Goal: Task Accomplishment & Management: Manage account settings

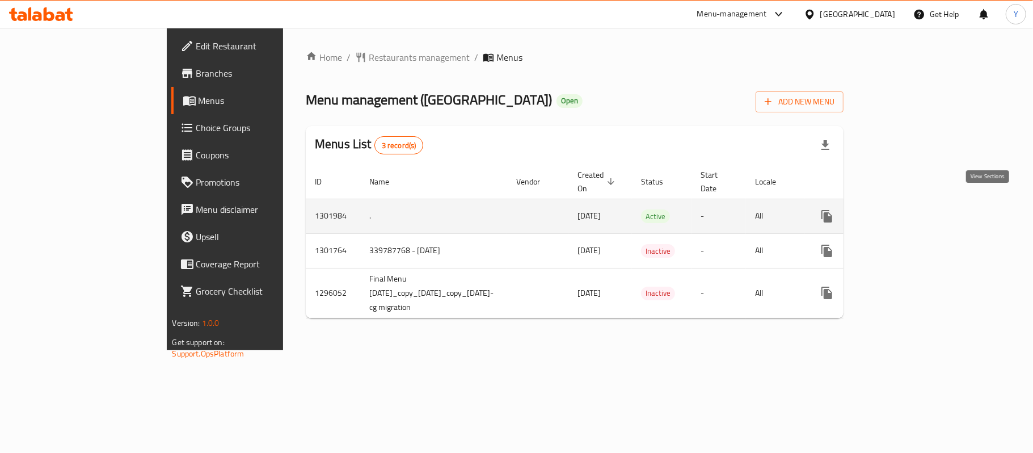
click at [915, 209] on icon "enhanced table" at bounding box center [909, 216] width 14 height 14
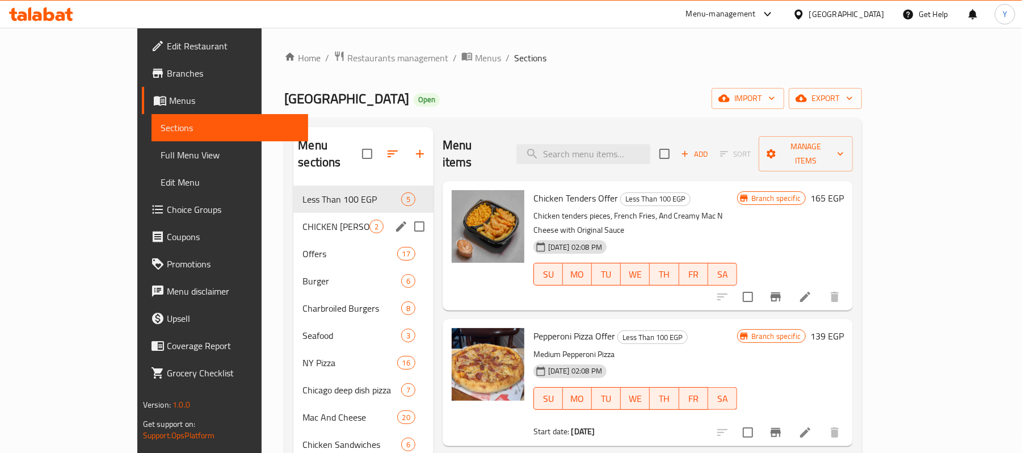
click at [302, 220] on span "CHICKEN SANDO" at bounding box center [335, 227] width 66 height 14
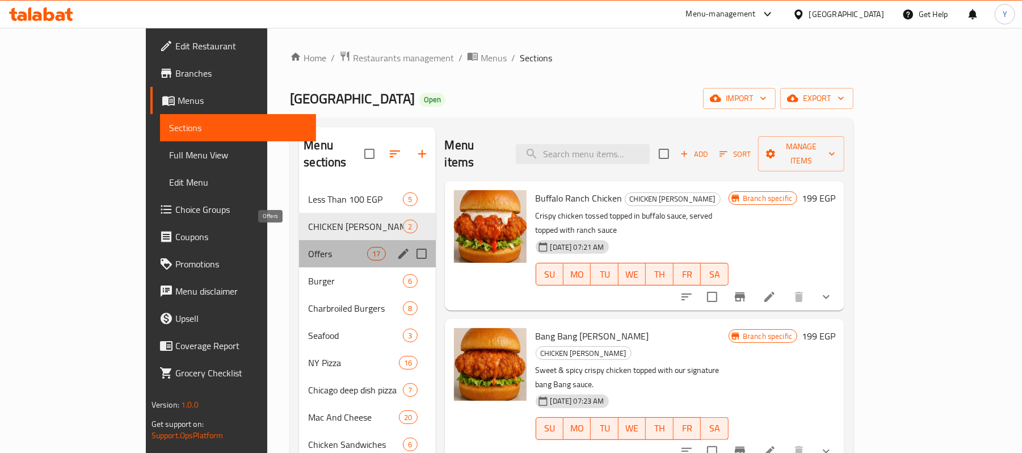
click at [308, 247] on span "Offers" at bounding box center [337, 254] width 59 height 14
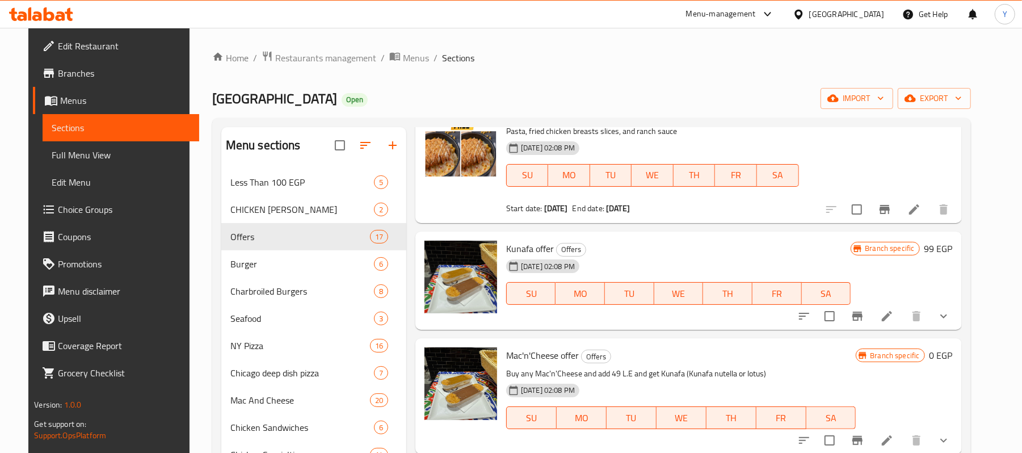
scroll to position [1134, 0]
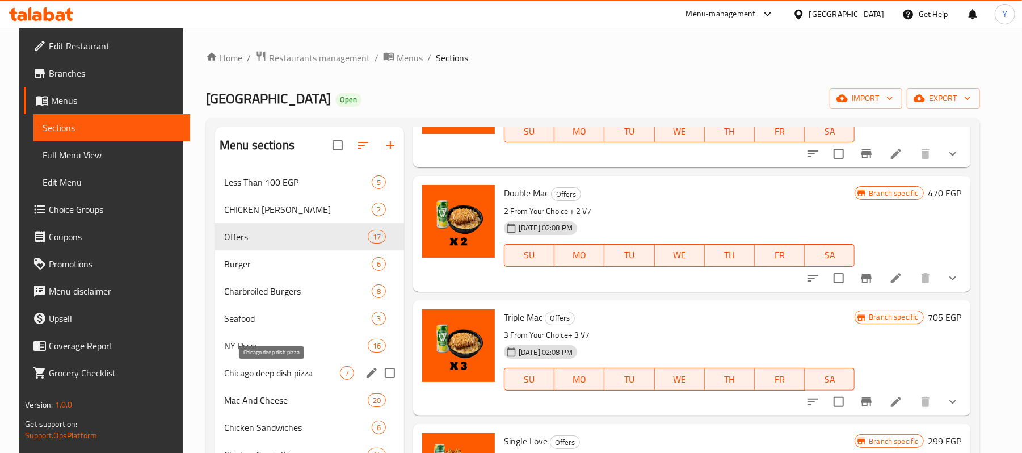
click at [285, 370] on span "Chicago deep dish pizza" at bounding box center [282, 373] width 116 height 14
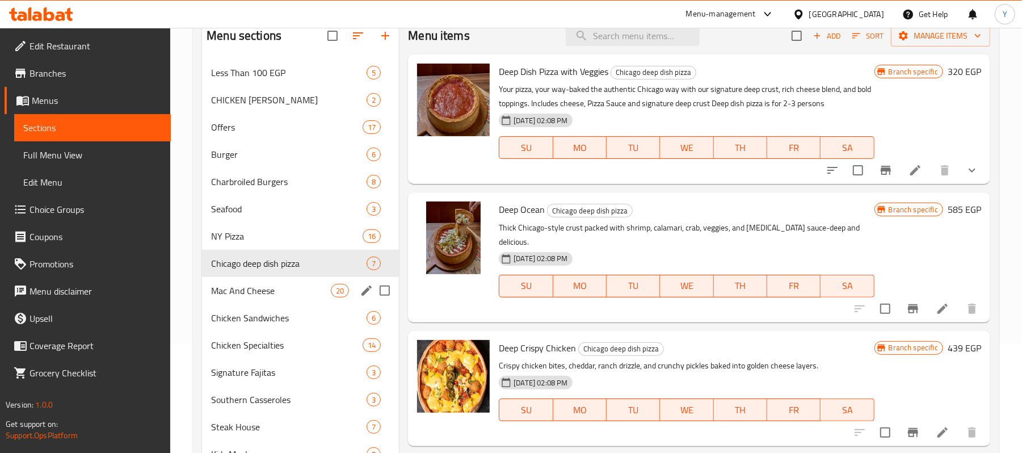
scroll to position [88, 0]
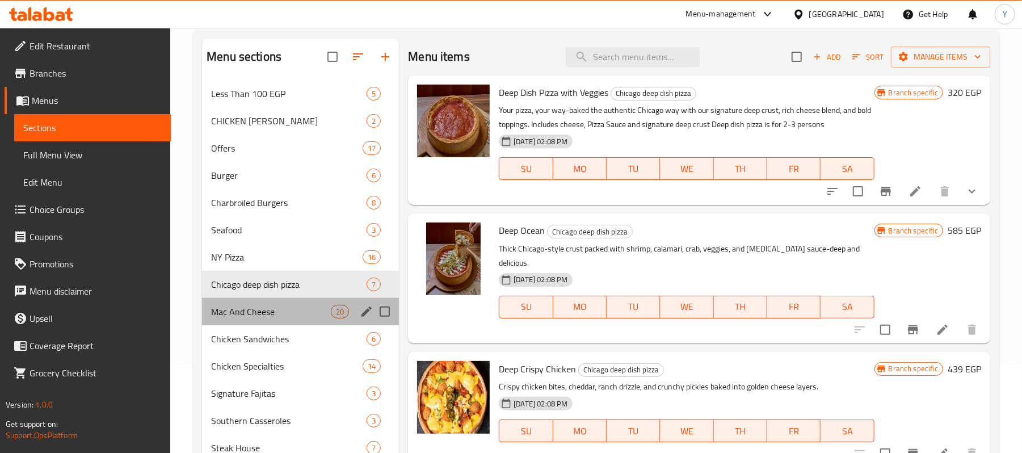
click at [273, 301] on div "Mac And Cheese 20" at bounding box center [300, 311] width 197 height 27
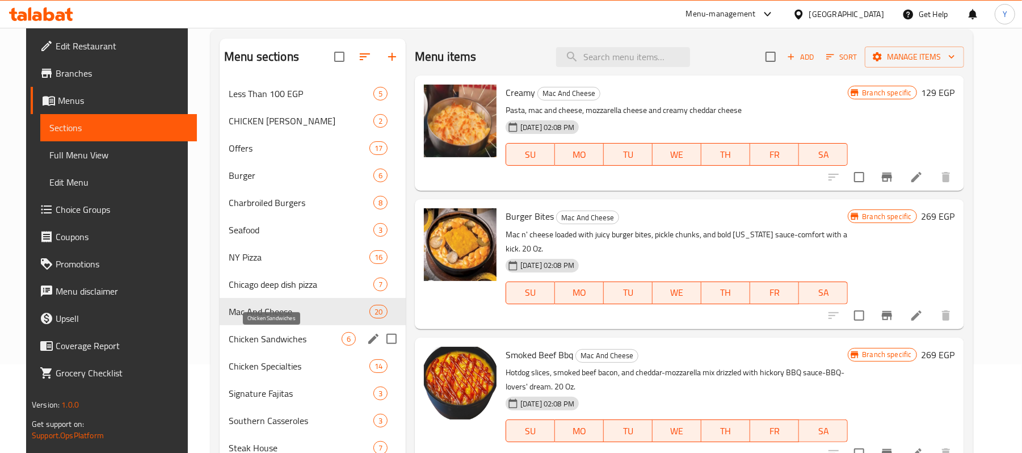
click at [284, 341] on span "Chicken Sandwiches" at bounding box center [285, 339] width 113 height 14
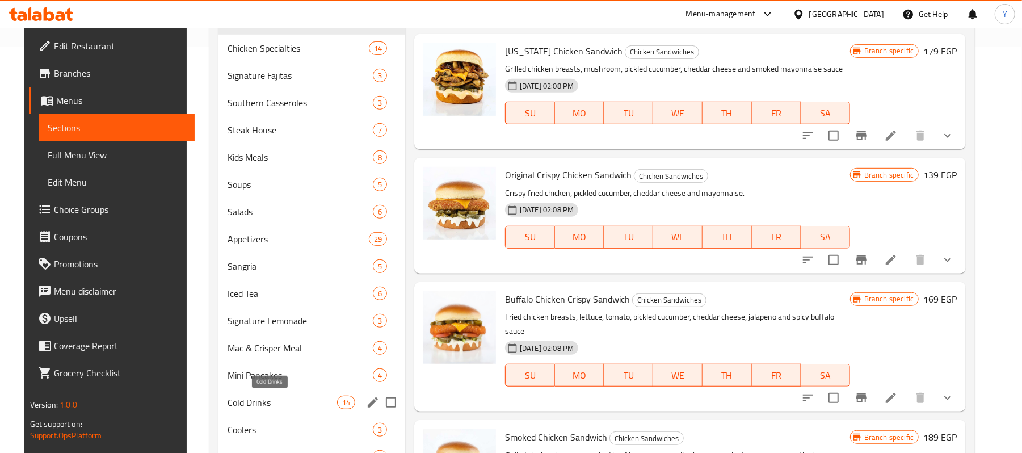
scroll to position [315, 0]
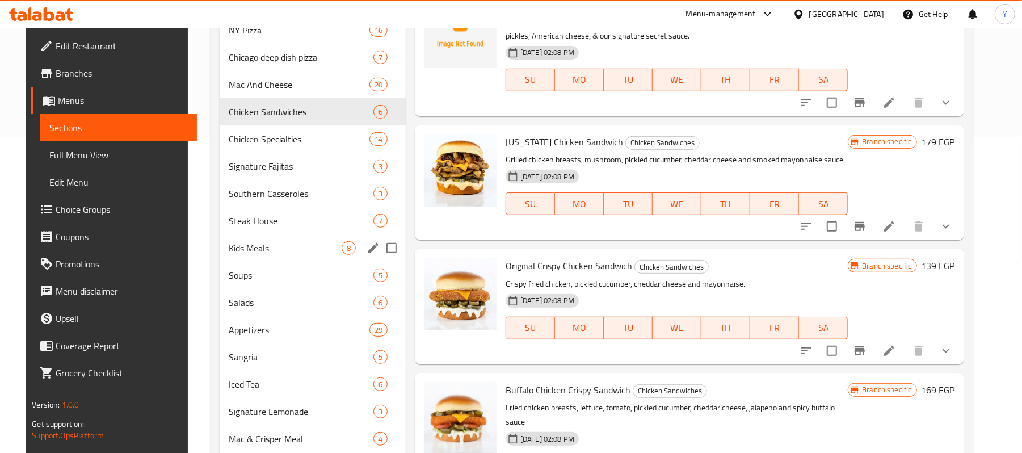
click at [299, 254] on span "Kids Meals" at bounding box center [285, 248] width 113 height 14
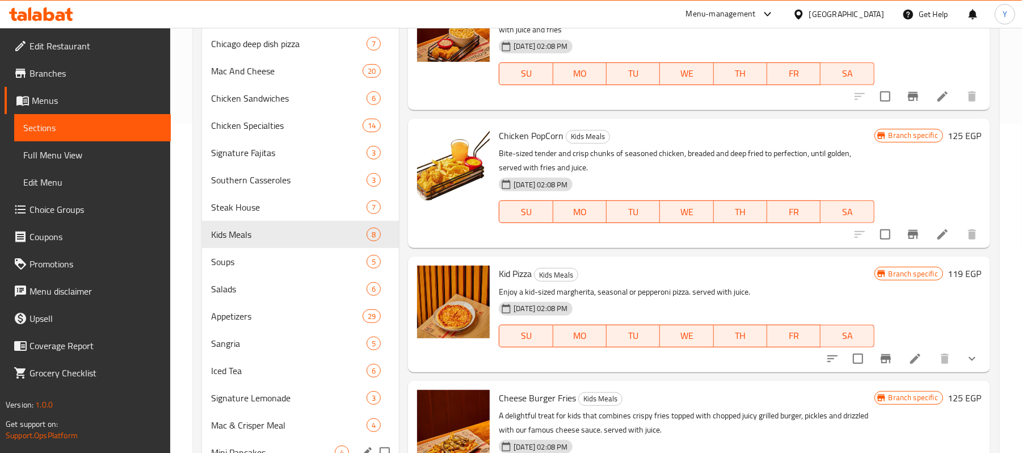
scroll to position [315, 0]
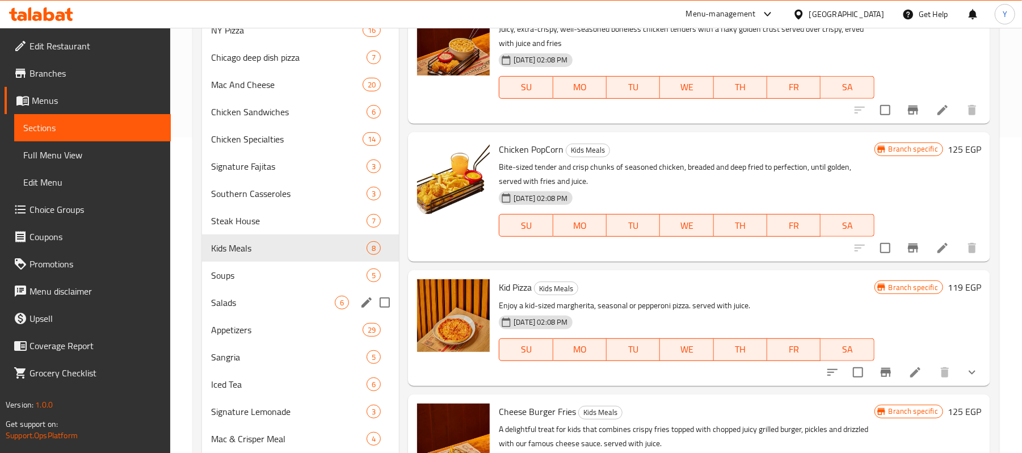
click at [286, 318] on div "Appetizers 29" at bounding box center [300, 329] width 197 height 27
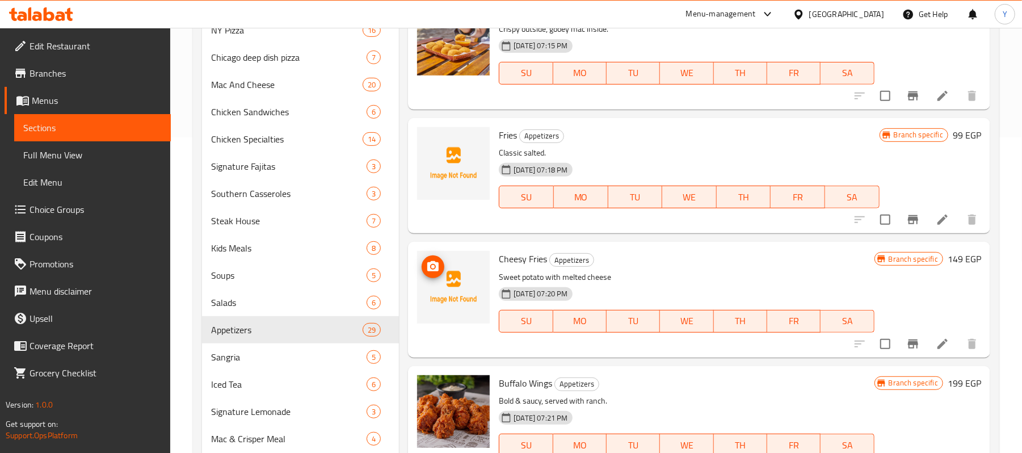
scroll to position [467, 0]
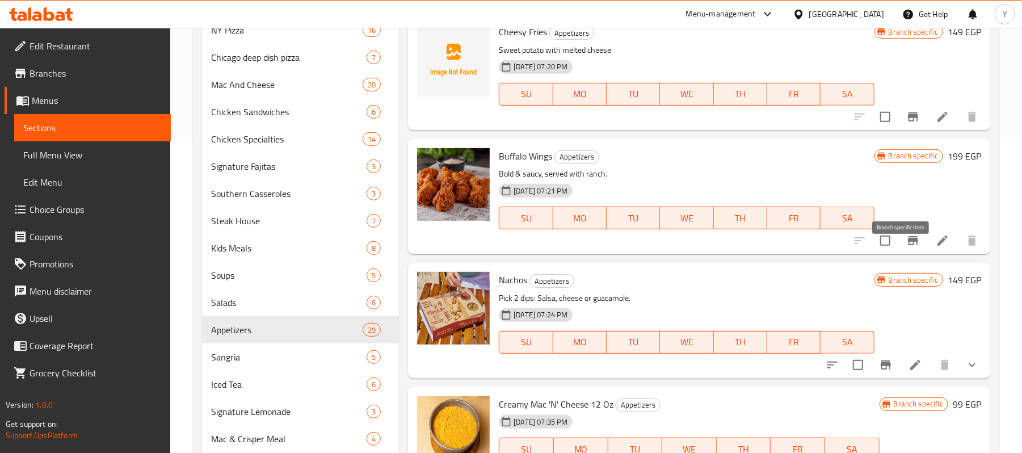
click at [906, 247] on icon "Branch-specific-item" at bounding box center [913, 241] width 14 height 14
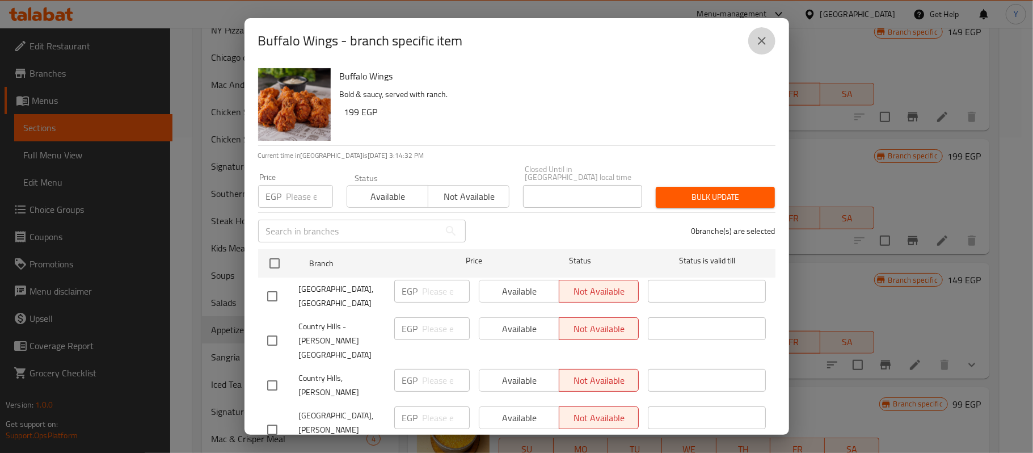
click at [759, 48] on button "close" at bounding box center [761, 40] width 27 height 27
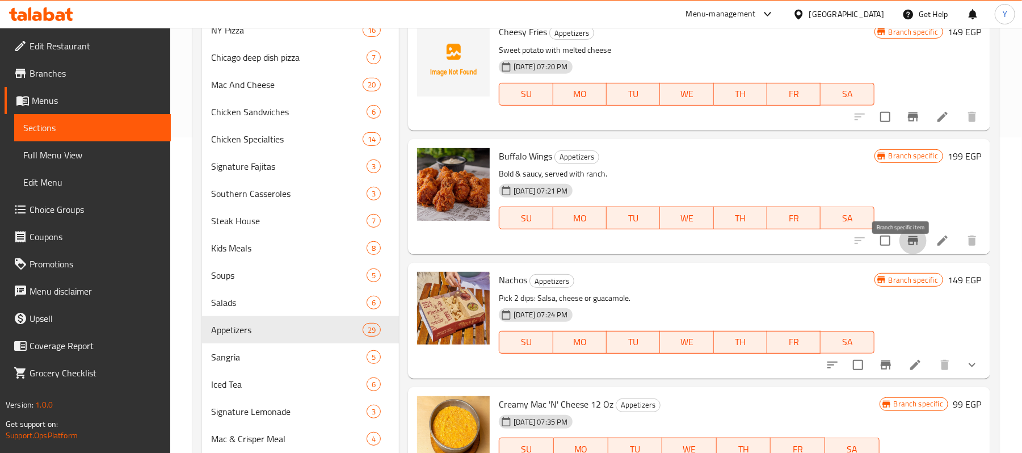
click at [905, 243] on button "Branch-specific-item" at bounding box center [912, 240] width 27 height 27
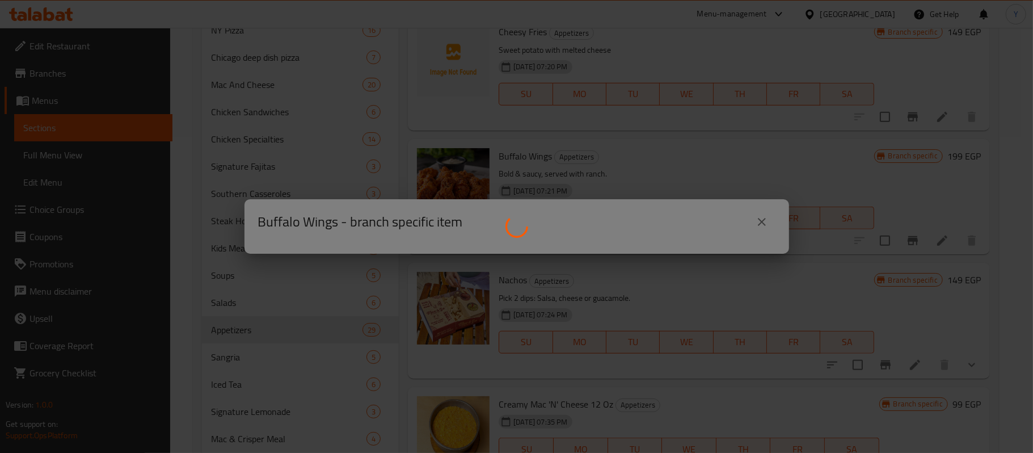
click at [765, 221] on div at bounding box center [516, 226] width 1033 height 453
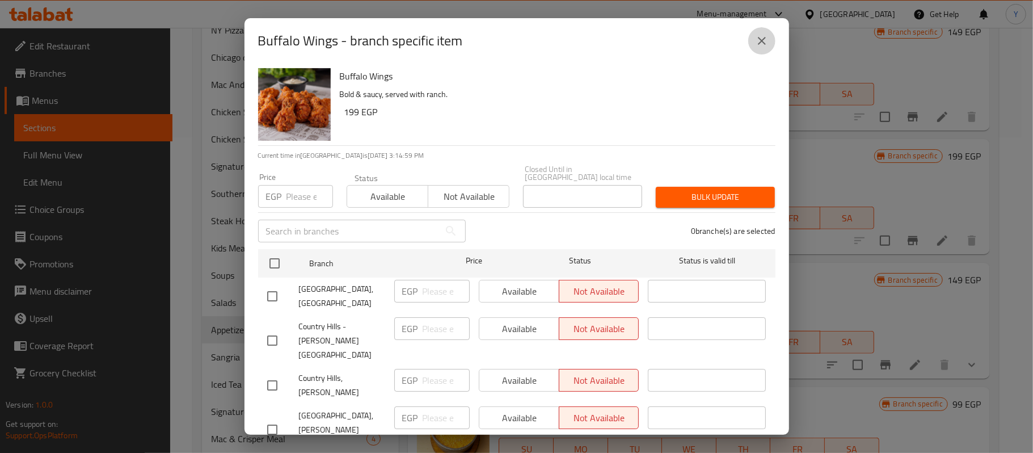
click at [761, 46] on icon "close" at bounding box center [762, 41] width 14 height 14
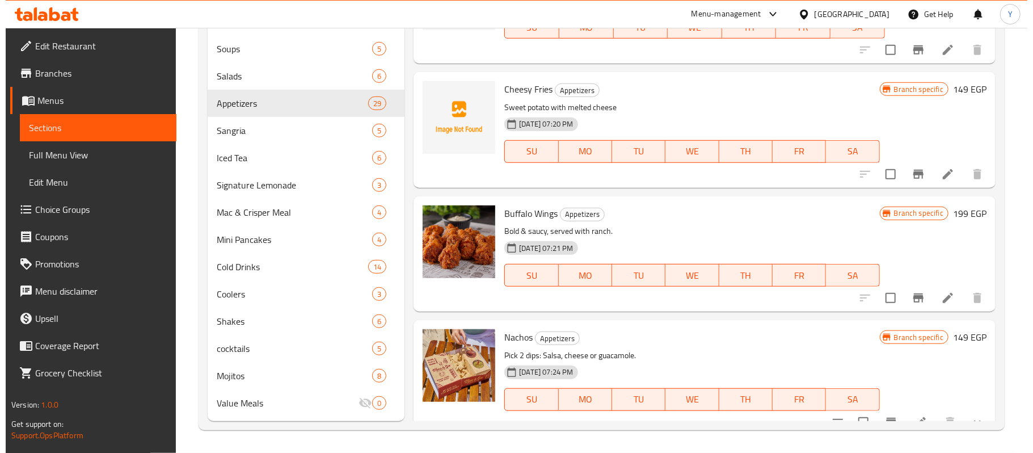
scroll to position [227, 0]
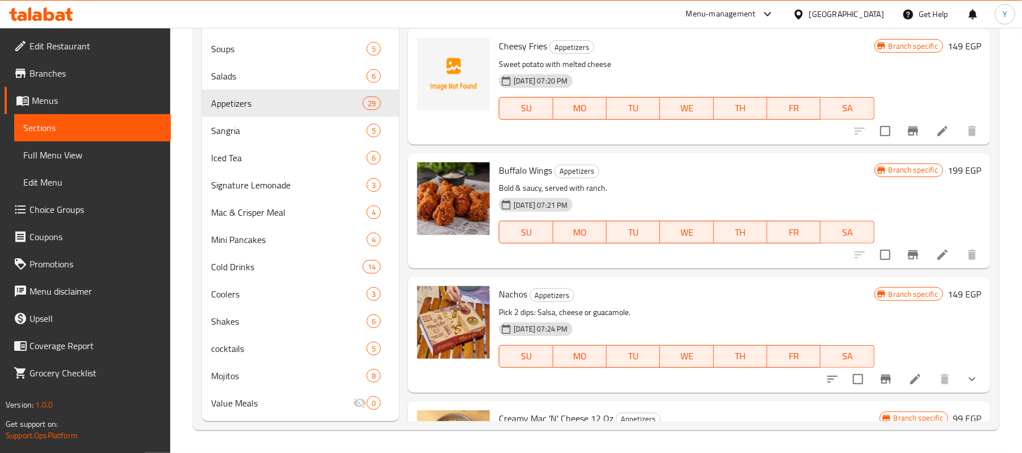
click at [908, 259] on icon "Branch-specific-item" at bounding box center [913, 254] width 10 height 9
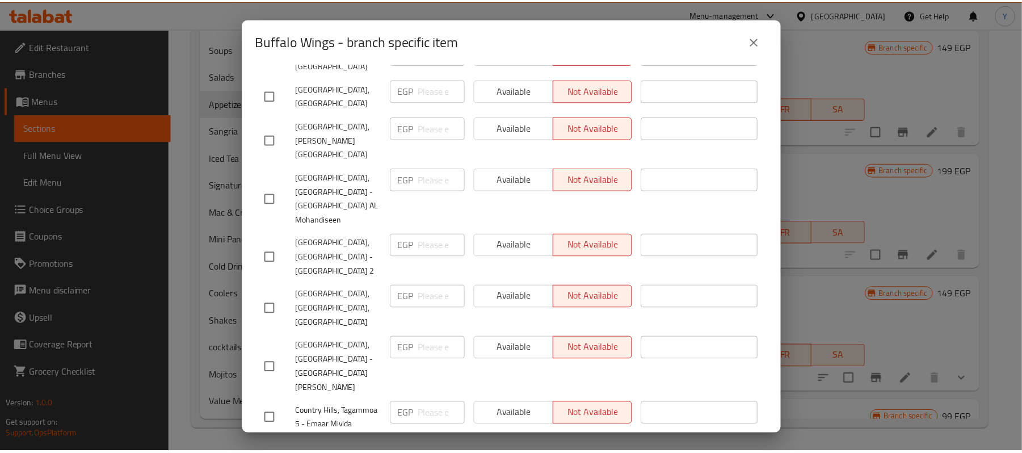
scroll to position [484, 0]
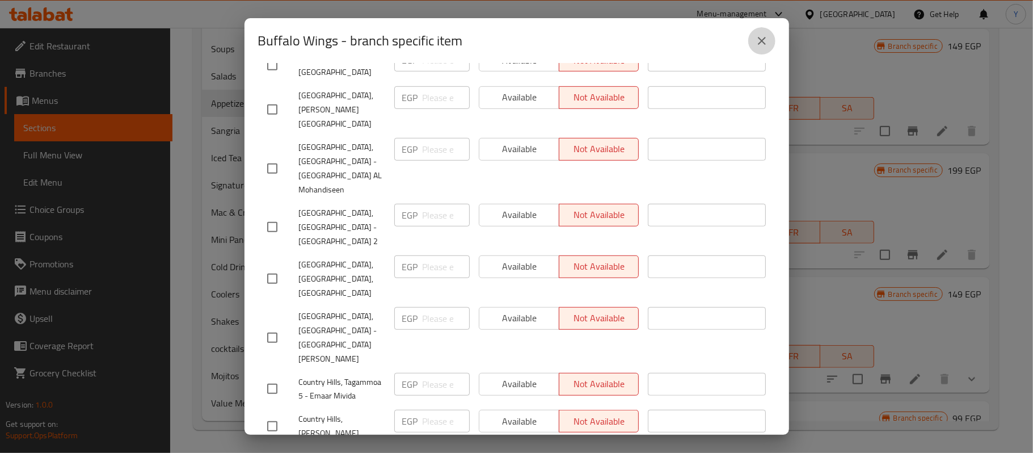
click at [750, 37] on button "close" at bounding box center [761, 40] width 27 height 27
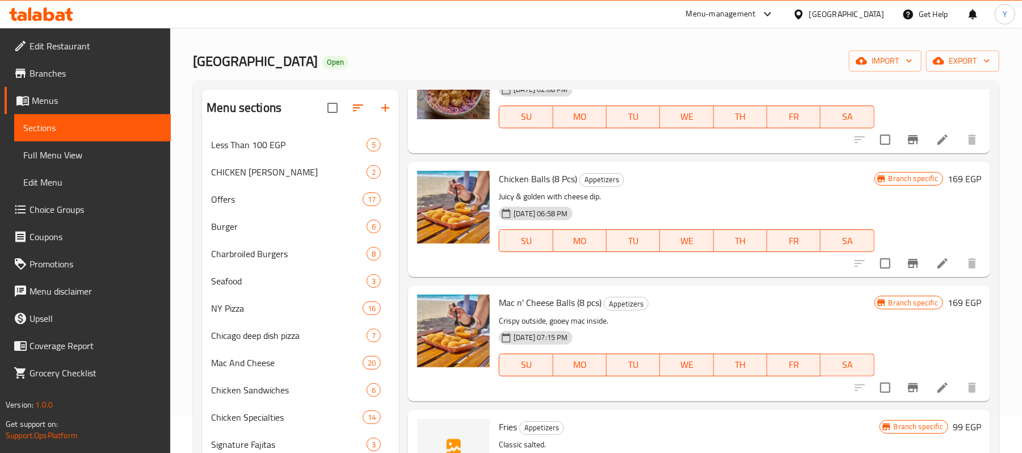
scroll to position [0, 0]
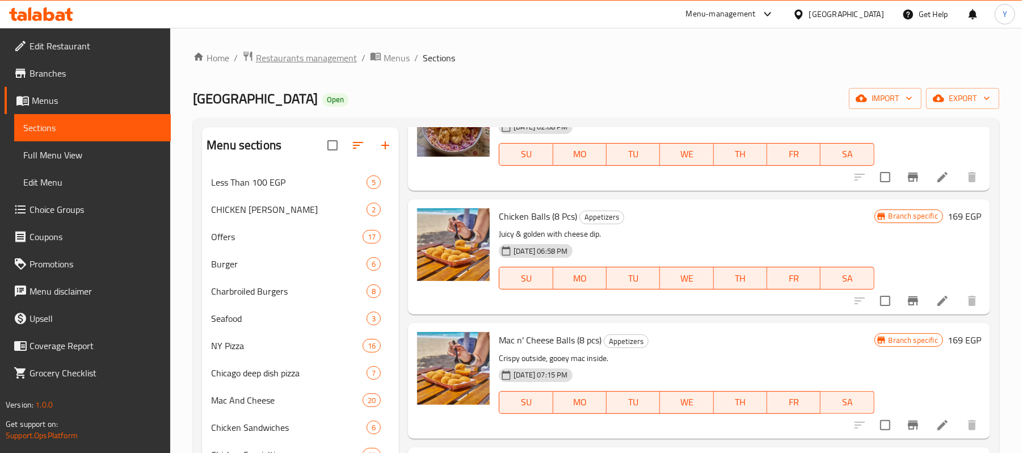
click at [343, 55] on span "Restaurants management" at bounding box center [306, 58] width 101 height 14
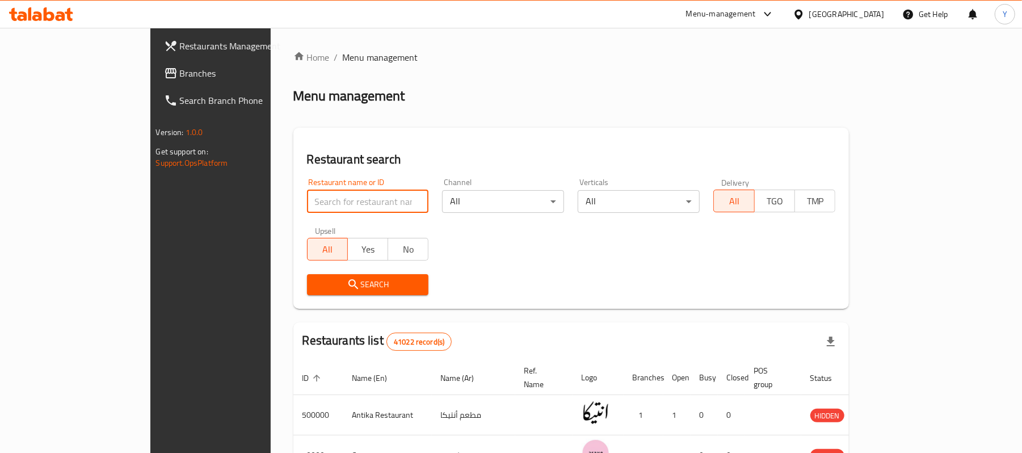
click at [331, 196] on input "search" at bounding box center [368, 201] width 122 height 23
type input "[GEOGRAPHIC_DATA]"
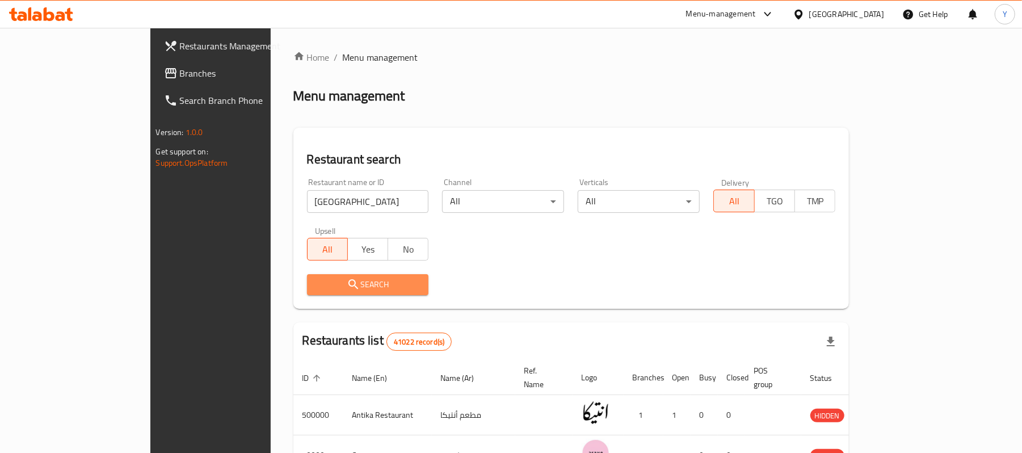
click at [323, 292] on button "Search" at bounding box center [368, 284] width 122 height 21
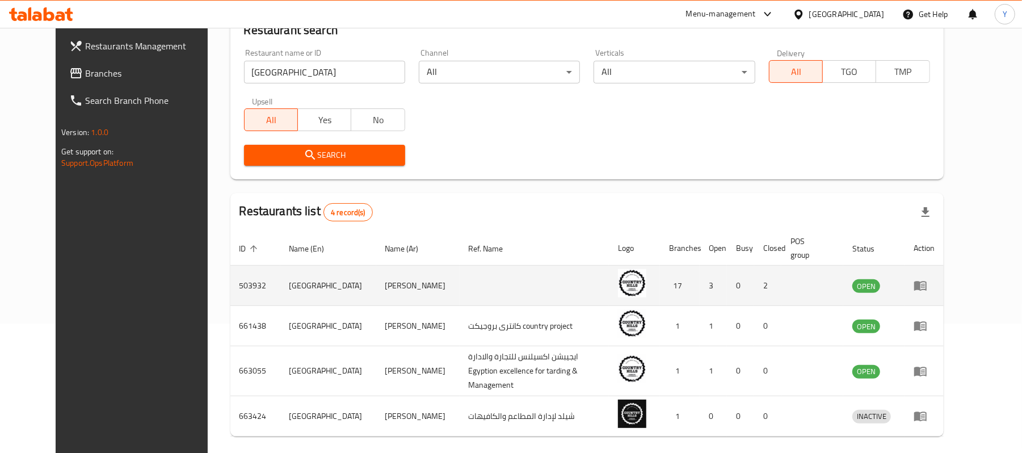
scroll to position [164, 0]
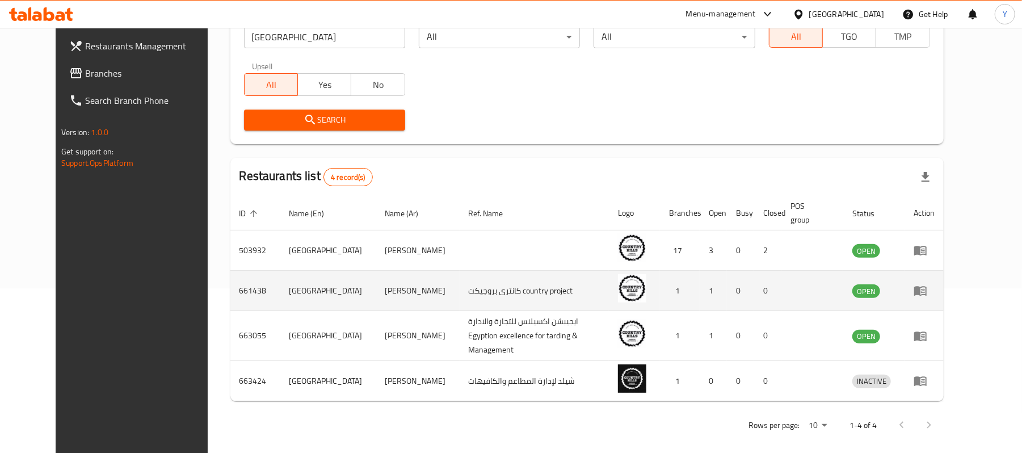
click at [943, 291] on td "enhanced table" at bounding box center [923, 291] width 39 height 40
click at [927, 293] on icon "enhanced table" at bounding box center [920, 291] width 14 height 14
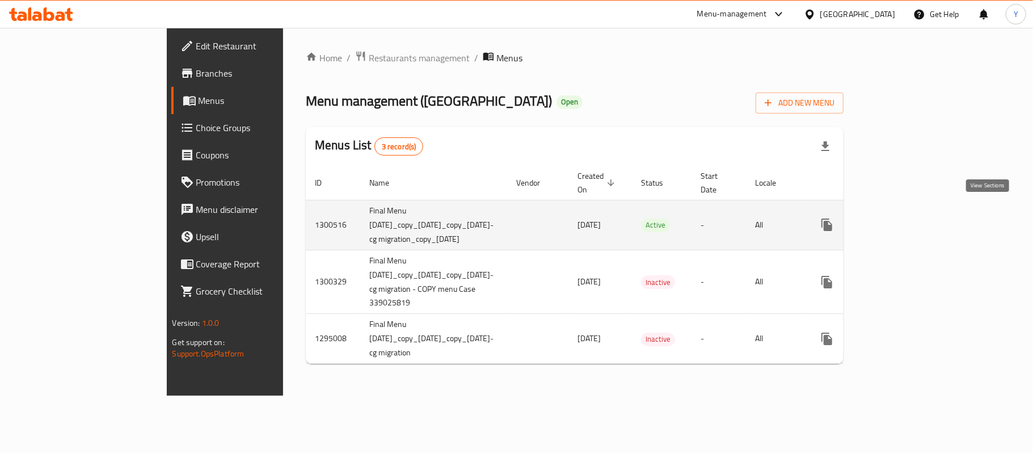
click at [922, 221] on link "enhanced table" at bounding box center [908, 224] width 27 height 27
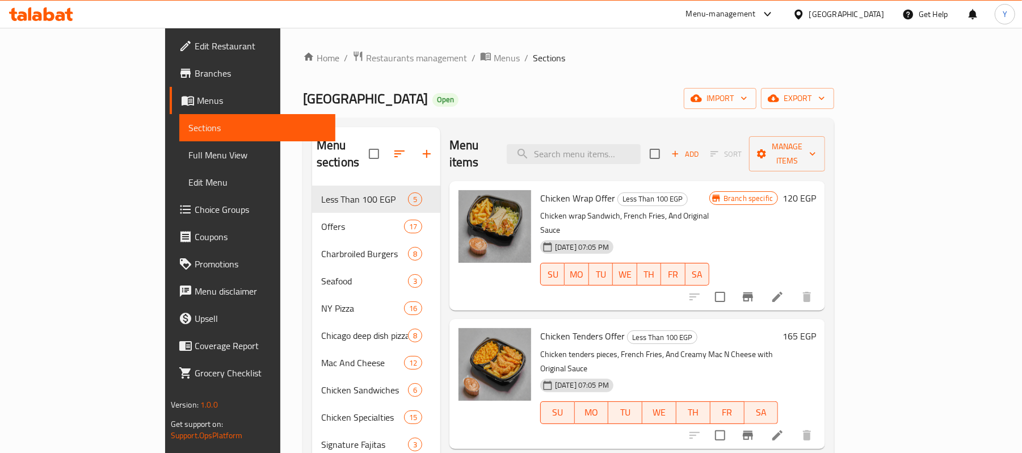
scroll to position [227, 0]
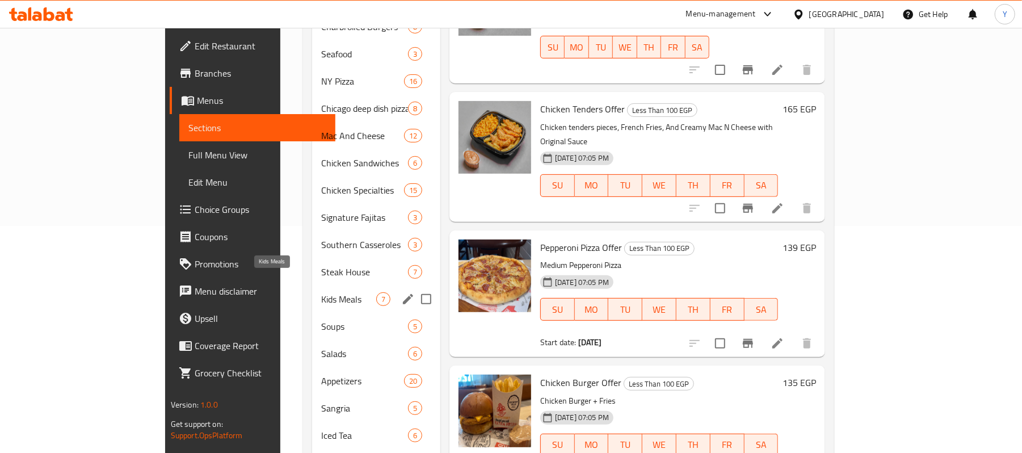
click at [321, 292] on span "Kids Meals" at bounding box center [348, 299] width 55 height 14
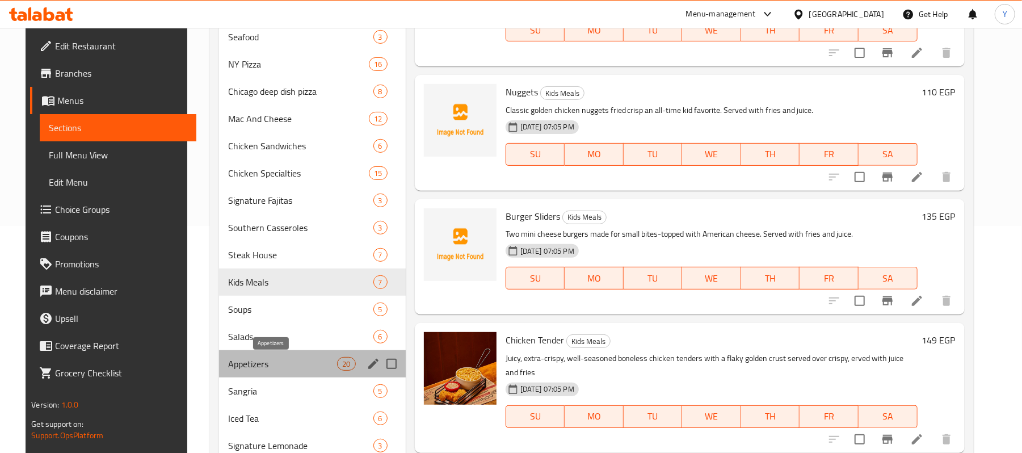
click at [296, 364] on span "Appetizers" at bounding box center [282, 364] width 109 height 14
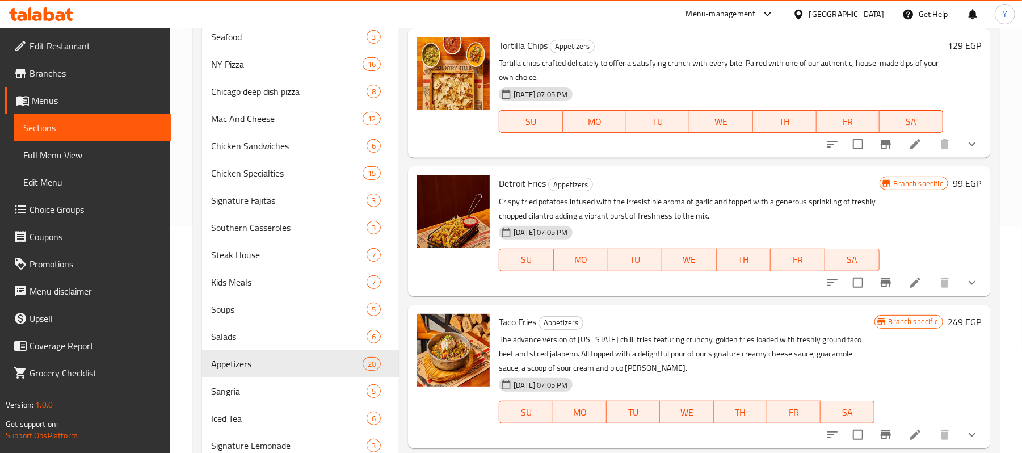
scroll to position [908, 0]
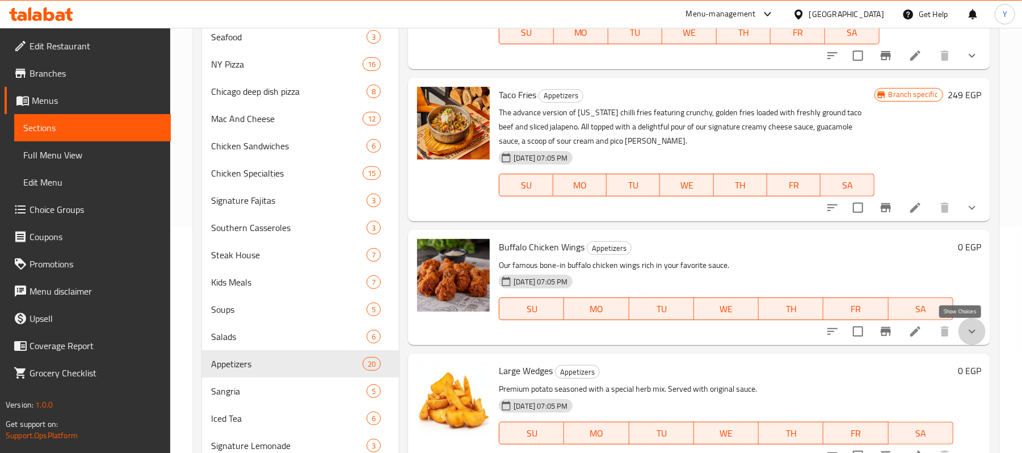
click at [958, 336] on button "show more" at bounding box center [971, 331] width 27 height 27
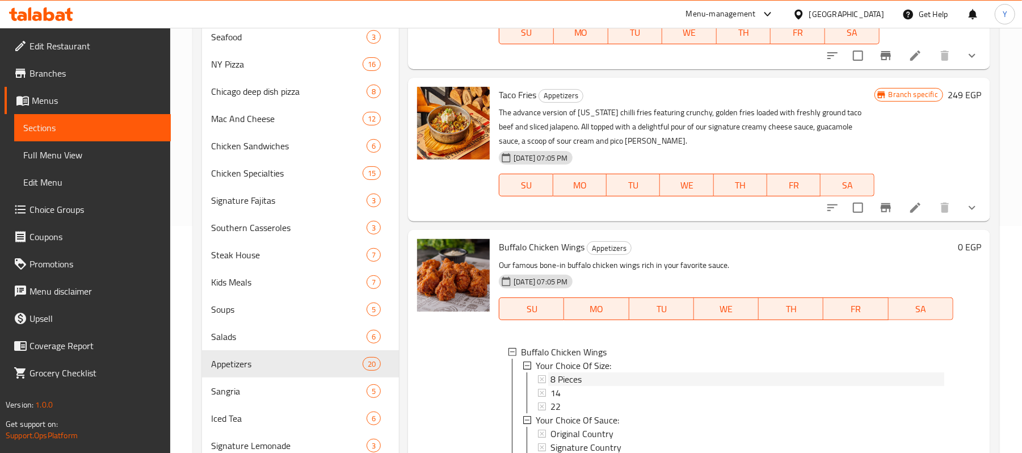
click at [618, 379] on div "8 Pieces" at bounding box center [747, 379] width 394 height 14
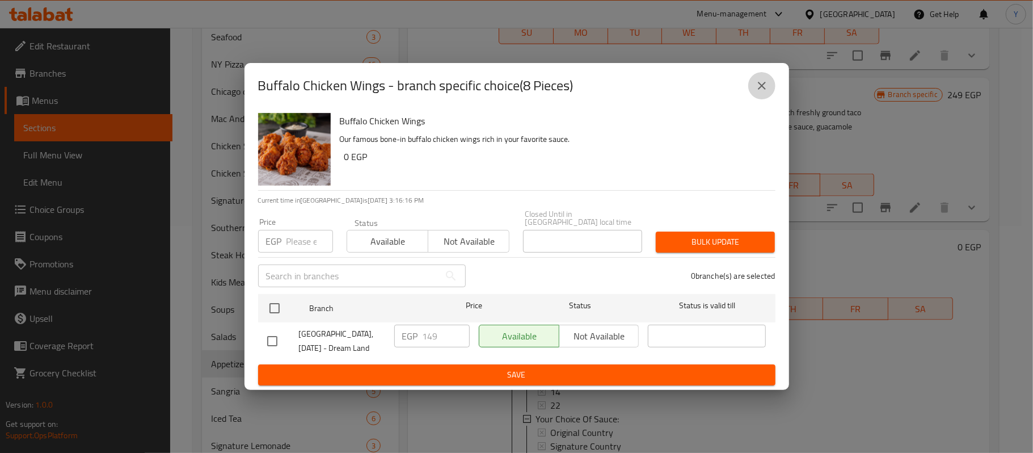
click at [763, 92] on icon "close" at bounding box center [762, 86] width 14 height 14
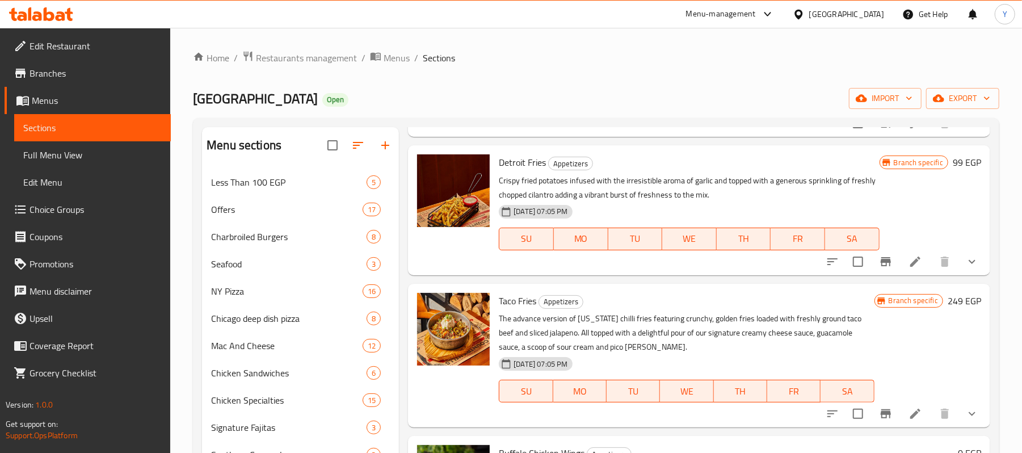
scroll to position [908, 0]
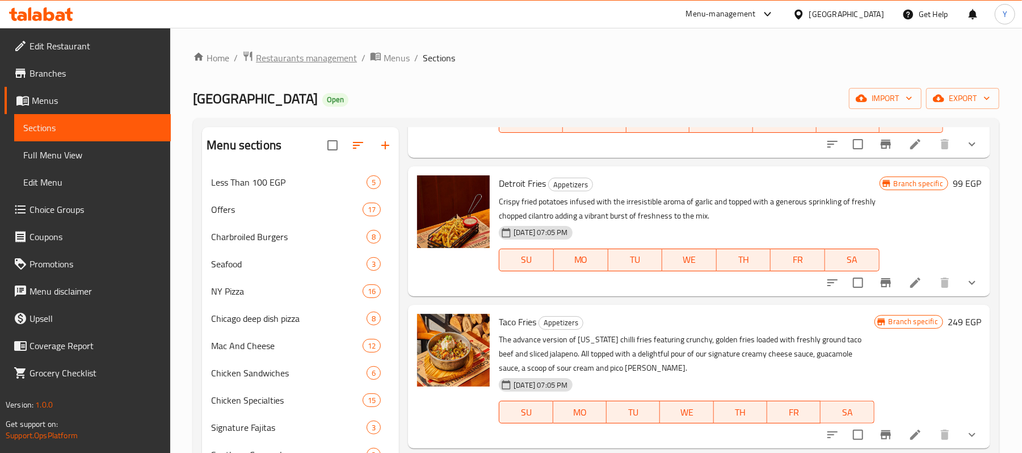
click at [339, 60] on span "Restaurants management" at bounding box center [306, 58] width 101 height 14
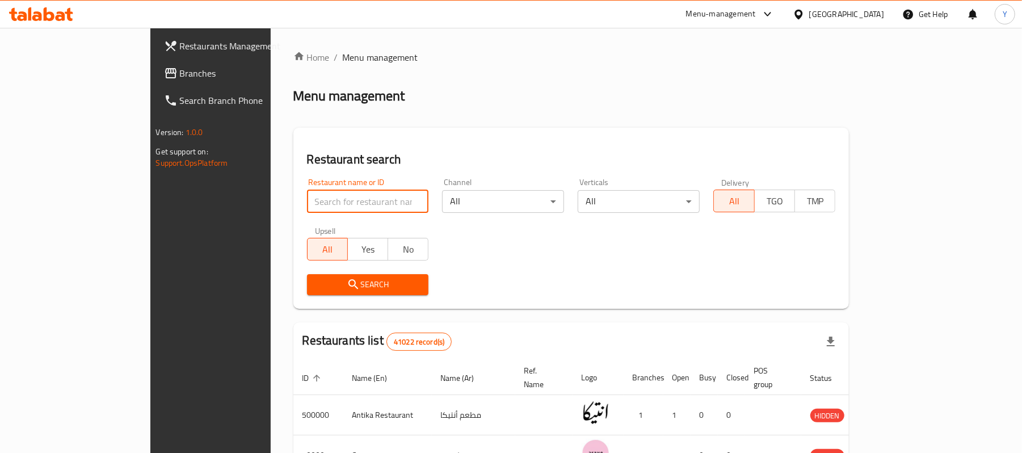
click at [337, 202] on input "search" at bounding box center [368, 201] width 122 height 23
type input "[GEOGRAPHIC_DATA]"
click at [317, 291] on span "Search" at bounding box center [368, 284] width 104 height 14
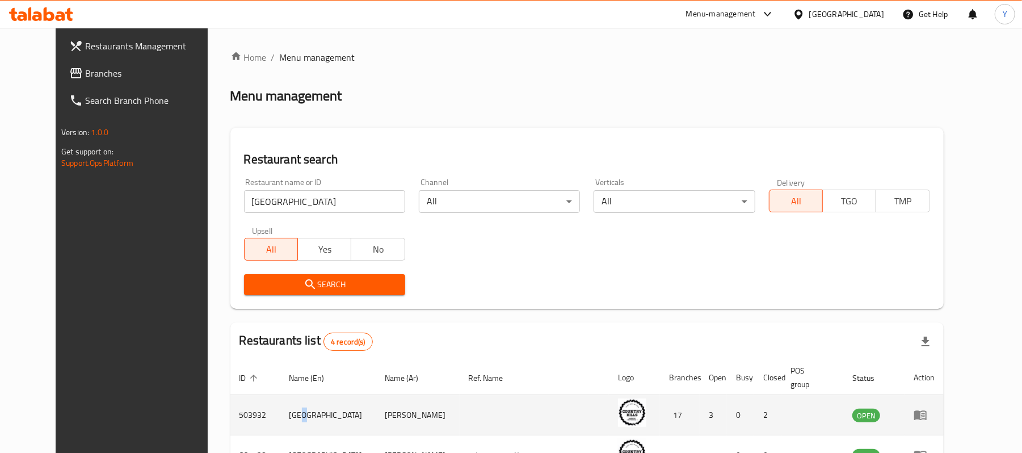
click at [280, 414] on td "[GEOGRAPHIC_DATA]" at bounding box center [328, 415] width 96 height 40
copy td "[GEOGRAPHIC_DATA]"
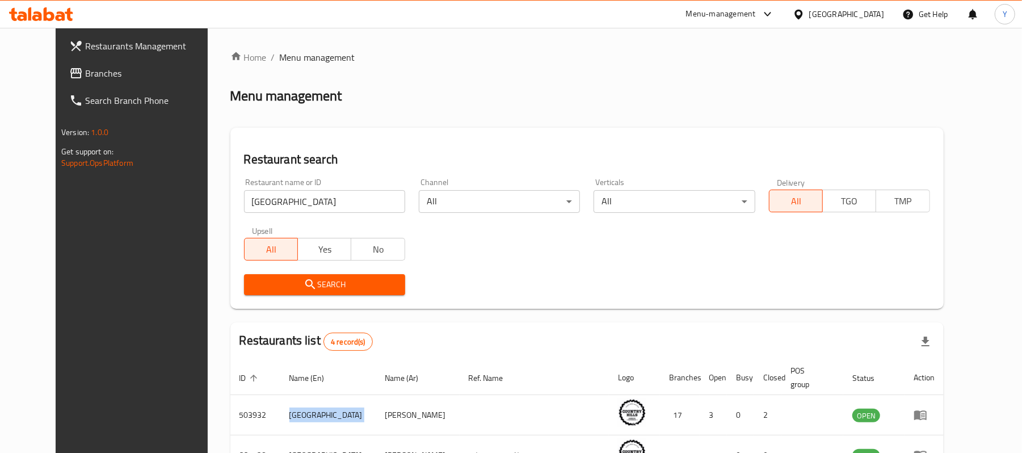
click at [114, 44] on span "Restaurants Management" at bounding box center [151, 46] width 132 height 14
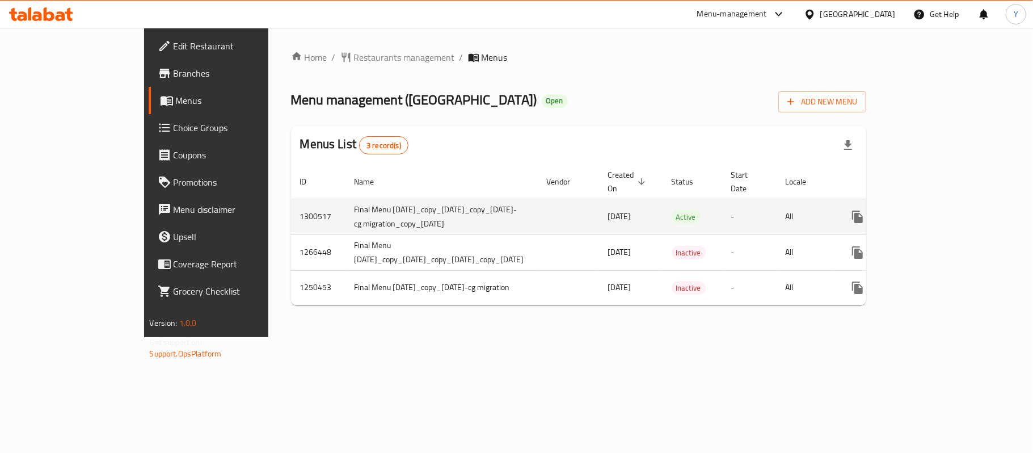
click at [946, 210] on icon "enhanced table" at bounding box center [939, 217] width 14 height 14
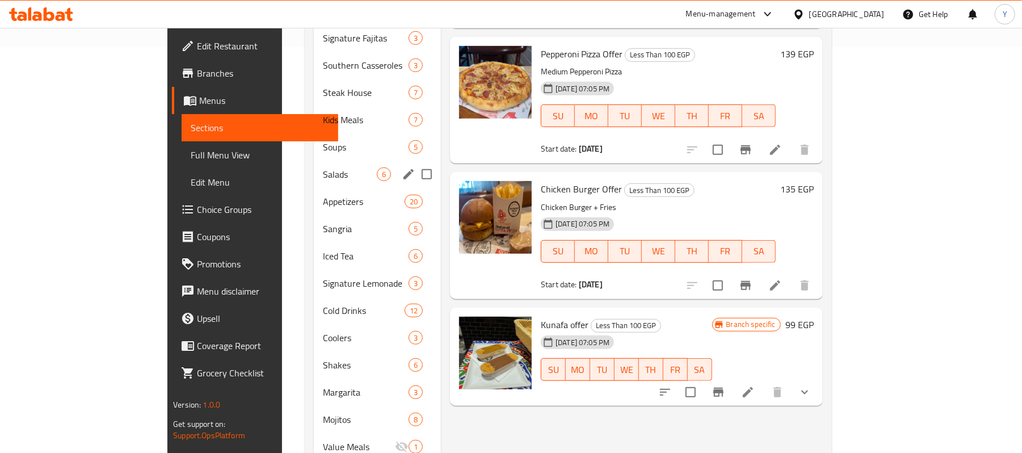
scroll to position [433, 0]
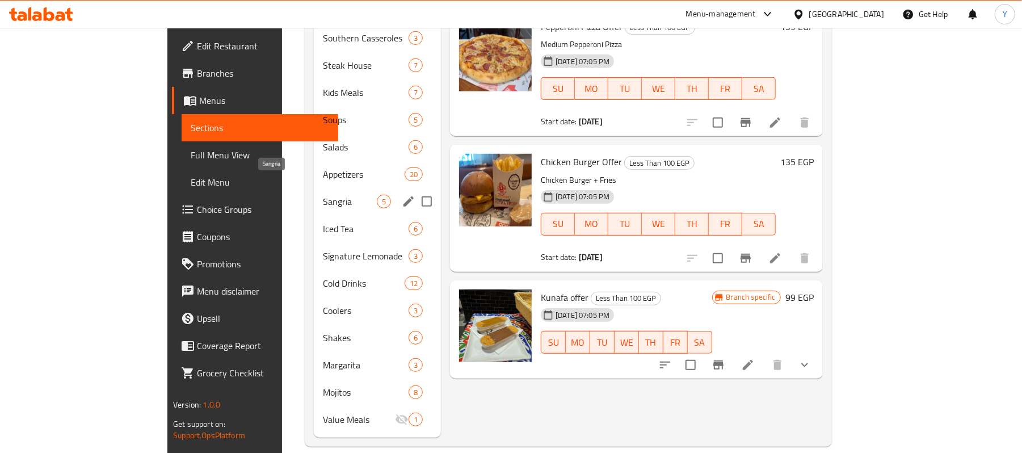
click at [314, 164] on div "Appetizers 20" at bounding box center [377, 174] width 127 height 27
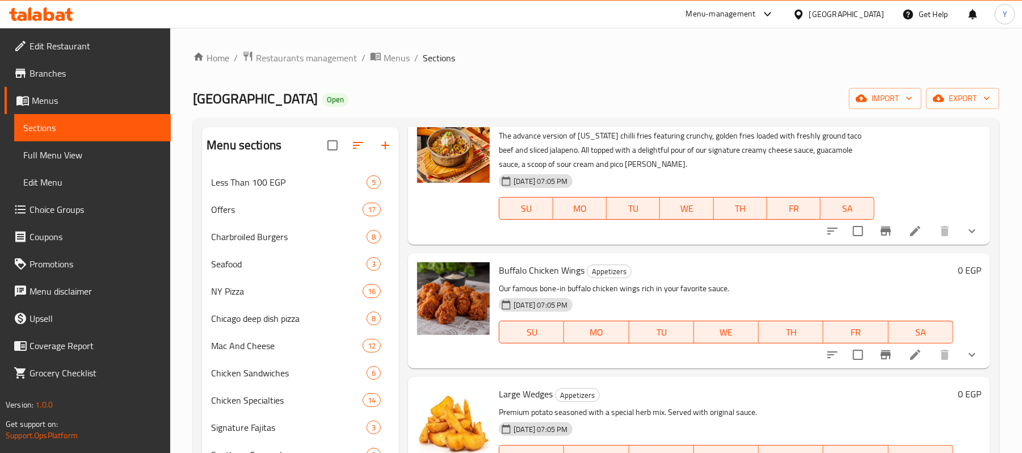
scroll to position [1134, 0]
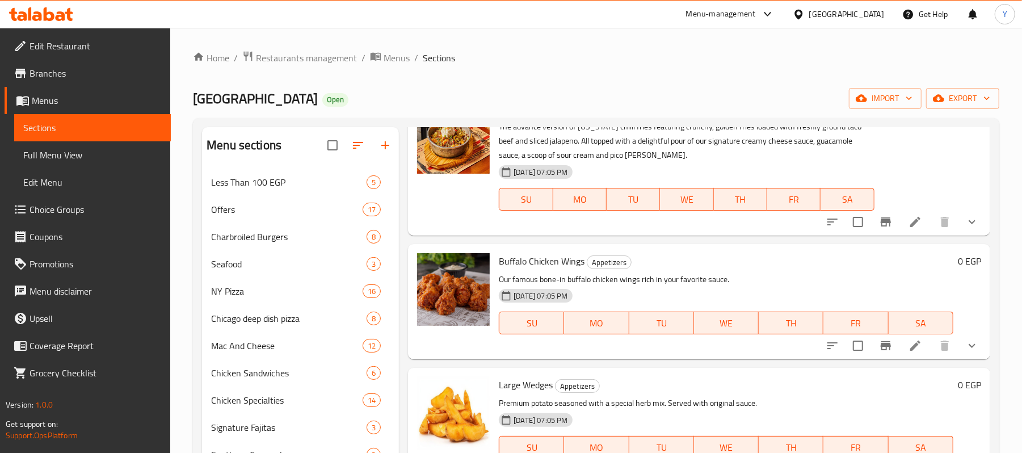
click at [965, 348] on icon "show more" at bounding box center [972, 346] width 14 height 14
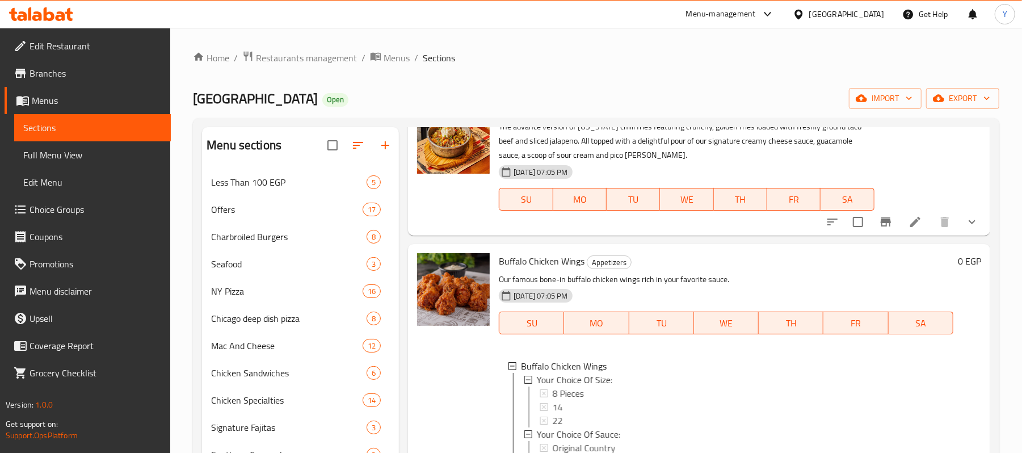
scroll to position [1361, 0]
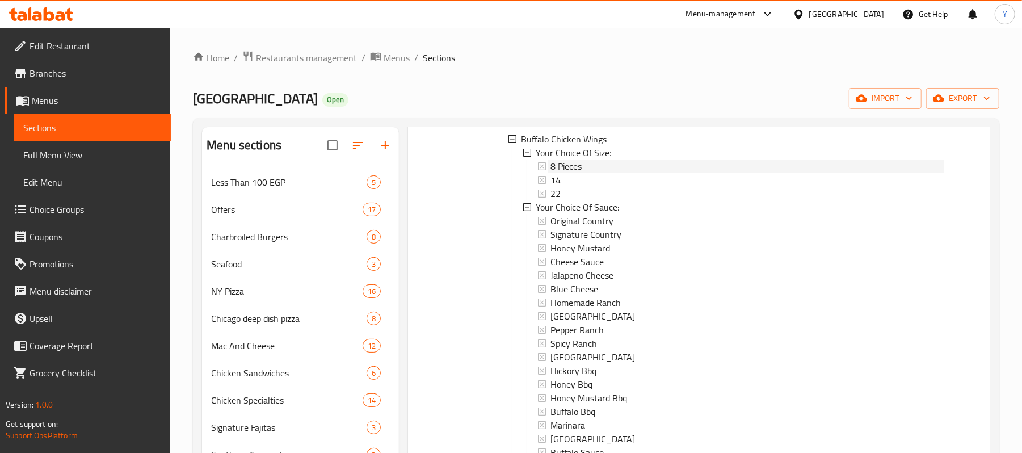
click at [593, 166] on div "8 Pieces" at bounding box center [747, 166] width 394 height 14
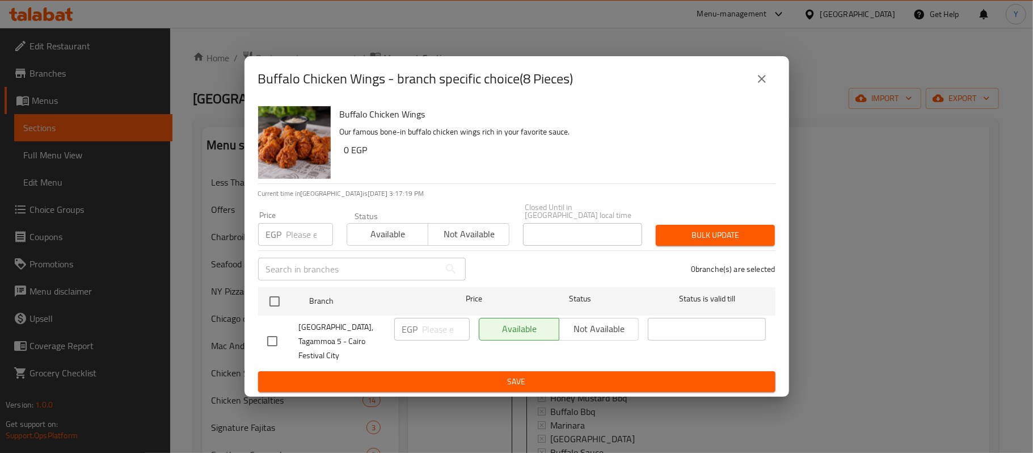
click at [762, 86] on icon "close" at bounding box center [762, 79] width 14 height 14
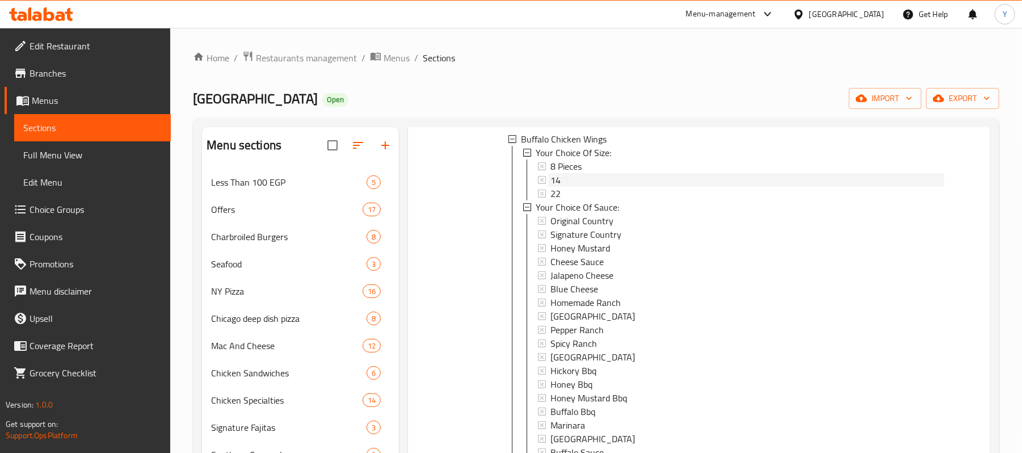
click at [565, 182] on div "14" at bounding box center [747, 180] width 394 height 14
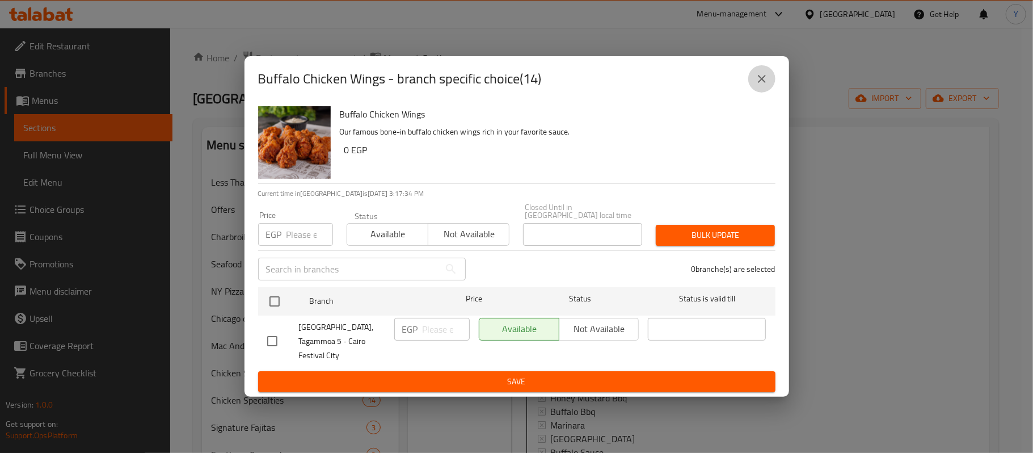
click at [758, 83] on icon "close" at bounding box center [762, 79] width 8 height 8
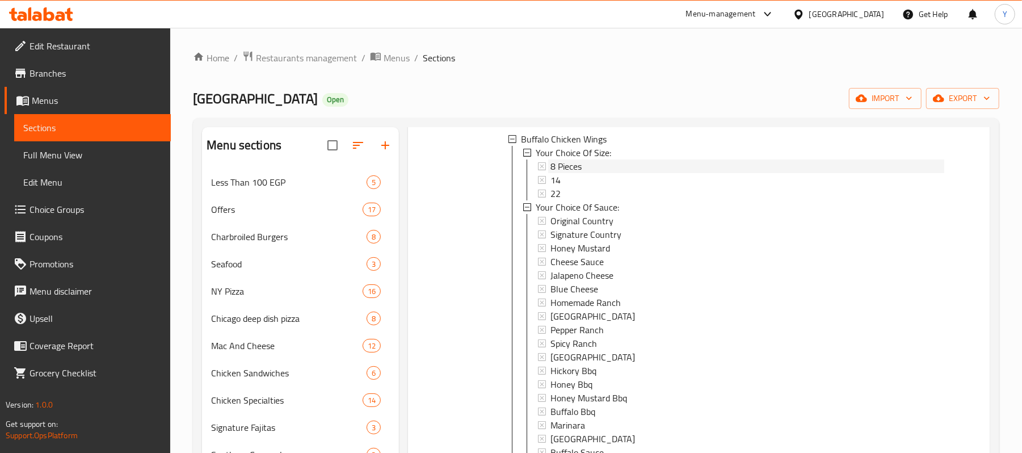
click at [579, 172] on span "8 Pieces" at bounding box center [565, 166] width 31 height 14
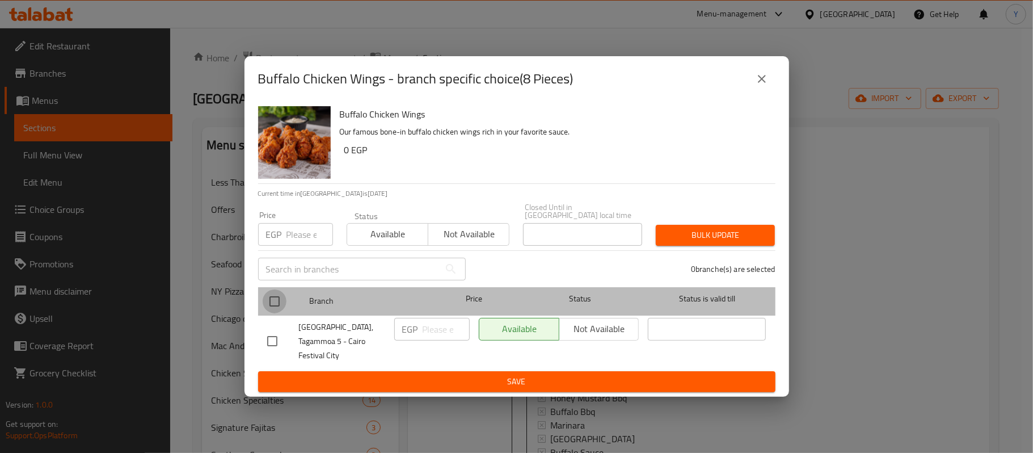
click at [270, 301] on input "checkbox" at bounding box center [275, 301] width 24 height 24
checkbox input "true"
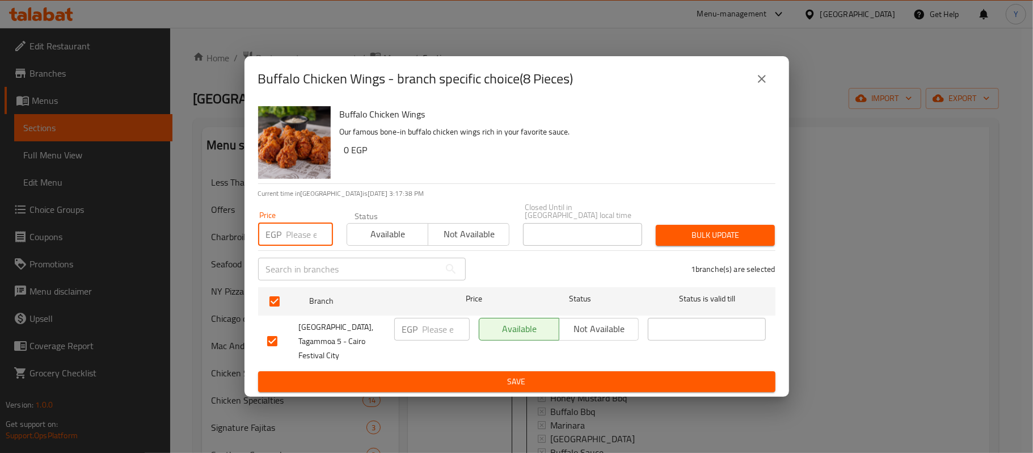
click at [298, 230] on input "number" at bounding box center [309, 234] width 47 height 23
type input "149"
click at [724, 237] on span "Bulk update" at bounding box center [715, 235] width 101 height 14
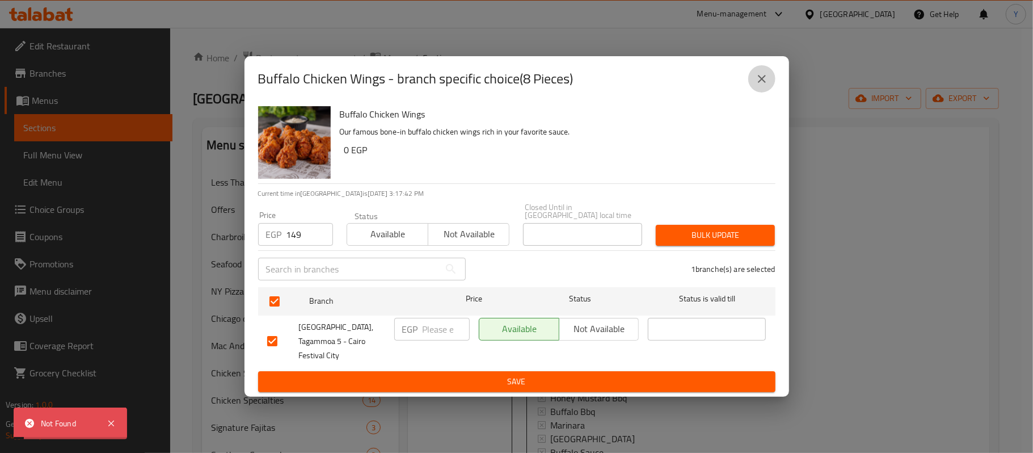
click at [759, 92] on button "close" at bounding box center [761, 78] width 27 height 27
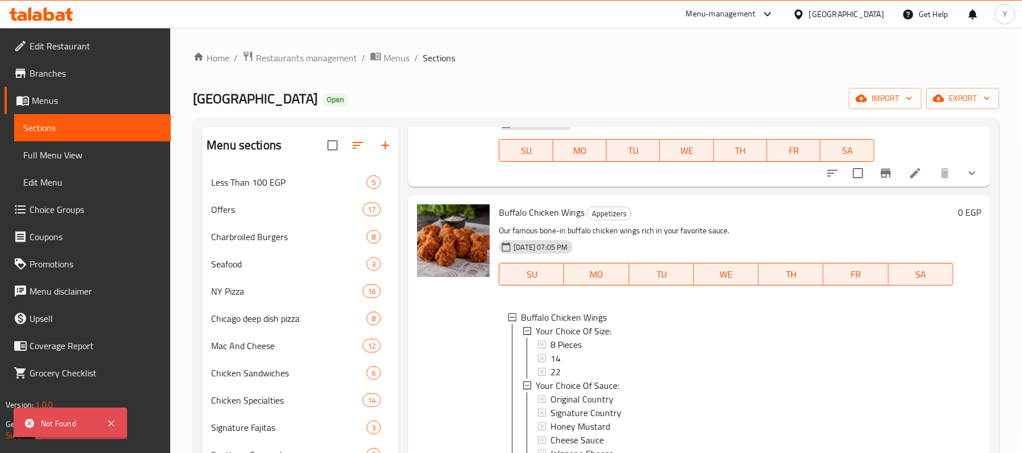
scroll to position [1134, 0]
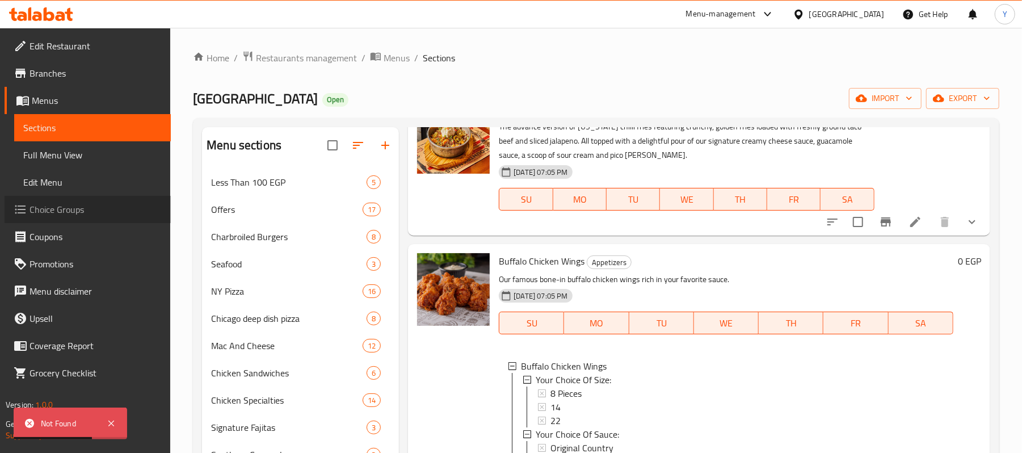
click at [60, 209] on span "Choice Groups" at bounding box center [95, 209] width 132 height 14
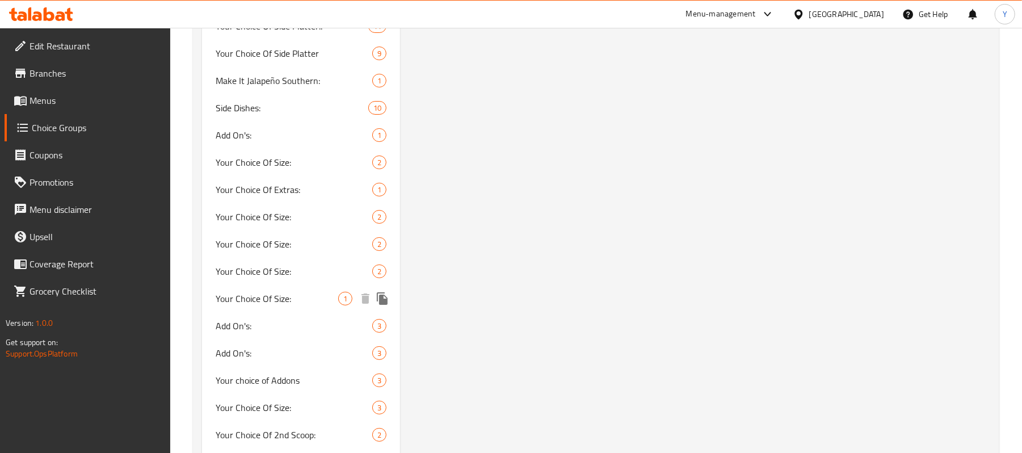
scroll to position [3245, 0]
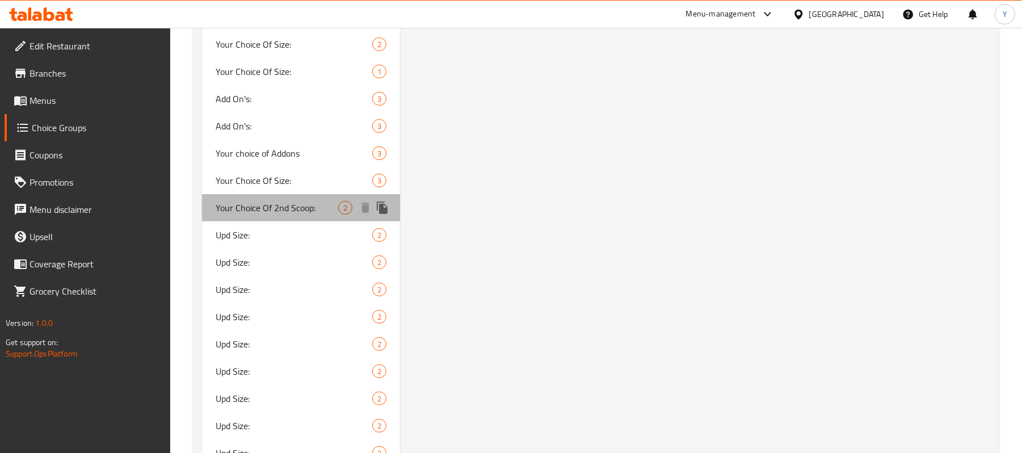
click at [296, 213] on span "Your Choice Of 2nd Scoop:" at bounding box center [277, 208] width 123 height 14
click at [297, 182] on span "Your Choice Of Size:" at bounding box center [294, 181] width 157 height 14
type input "Your Choice Of Size:"
type input "إختيارك من الحجم:"
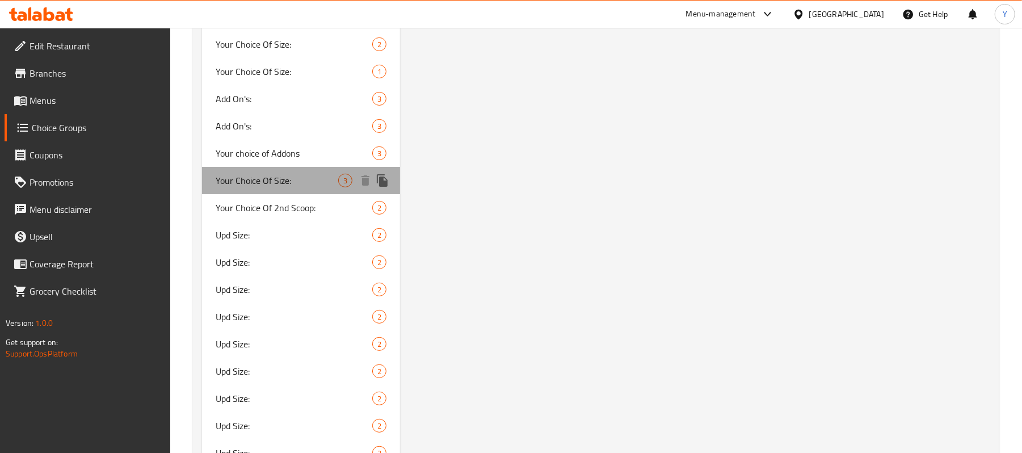
click at [297, 182] on span "Your Choice Of Size:" at bounding box center [277, 181] width 123 height 14
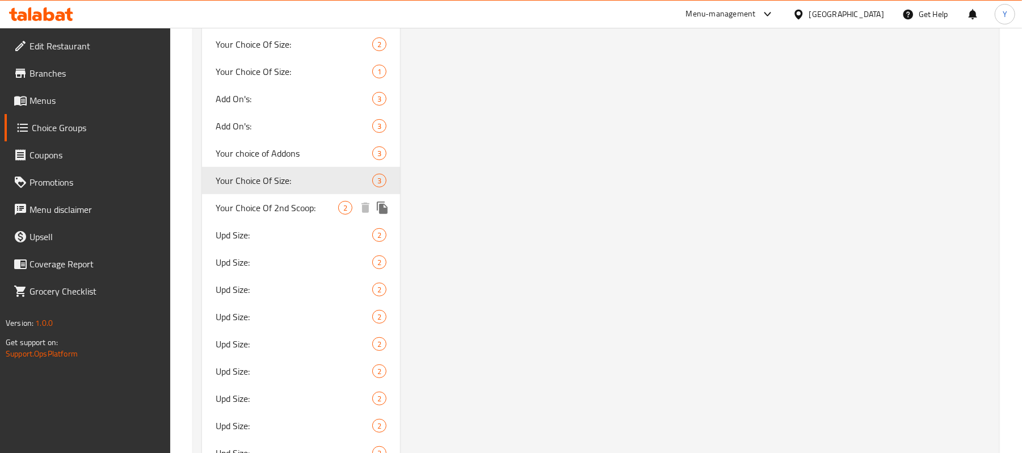
click at [297, 201] on span "Your Choice Of 2nd Scoop:" at bounding box center [277, 208] width 123 height 14
click at [299, 175] on span "Your Choice Of Size:" at bounding box center [294, 181] width 157 height 14
type input "Your Choice Of Size:"
type input "إختيارك من الحجم:"
click at [289, 205] on span "Your Choice Of 2nd Scoop:" at bounding box center [277, 208] width 123 height 14
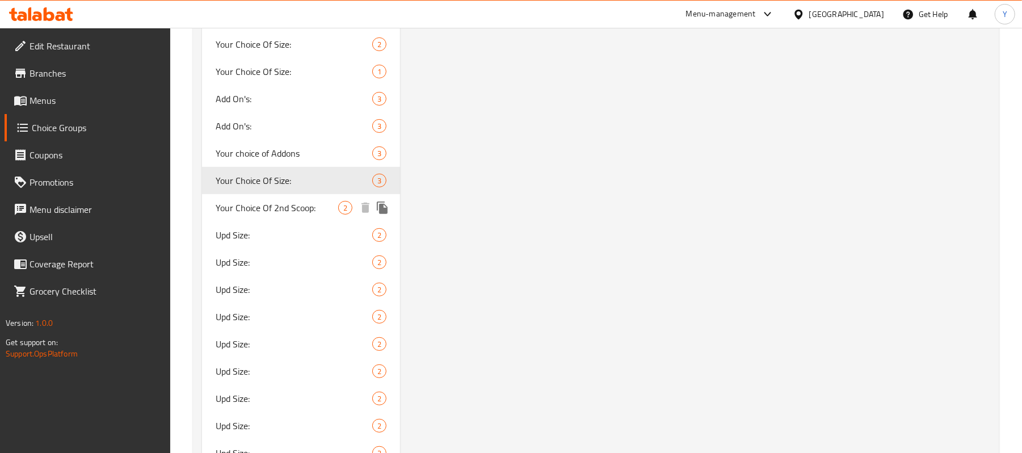
click at [292, 180] on span "Your Choice Of Size:" at bounding box center [294, 181] width 157 height 14
type input "Your Choice Of Size:"
type input "إختيارك من الحجم:"
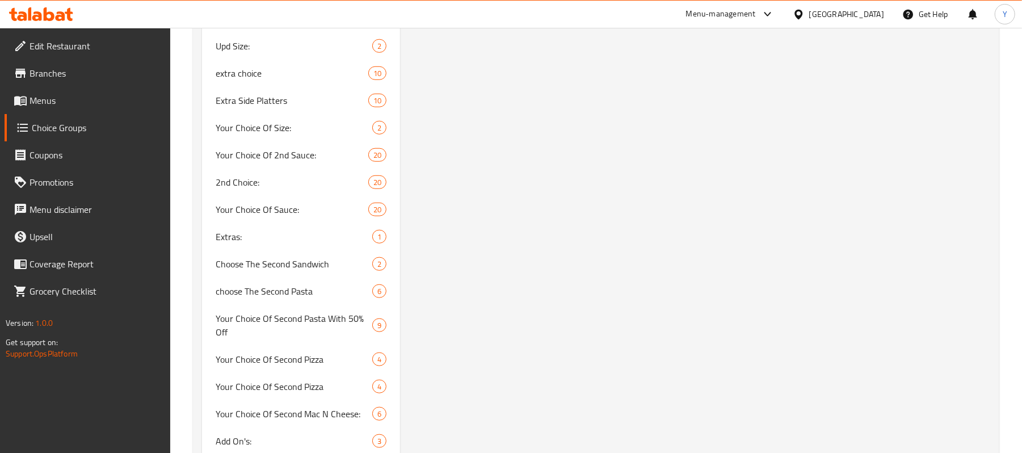
scroll to position [3699, 0]
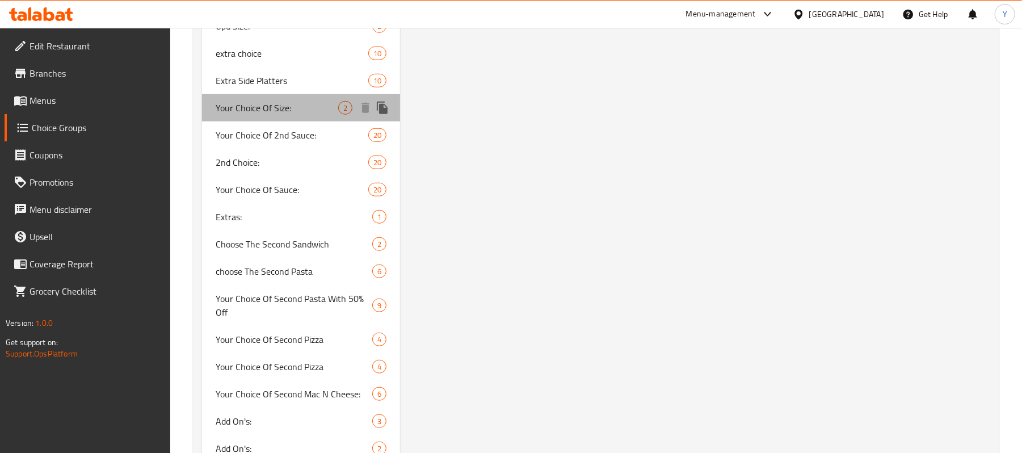
click at [298, 104] on span "Your Choice Of Size:" at bounding box center [277, 108] width 123 height 14
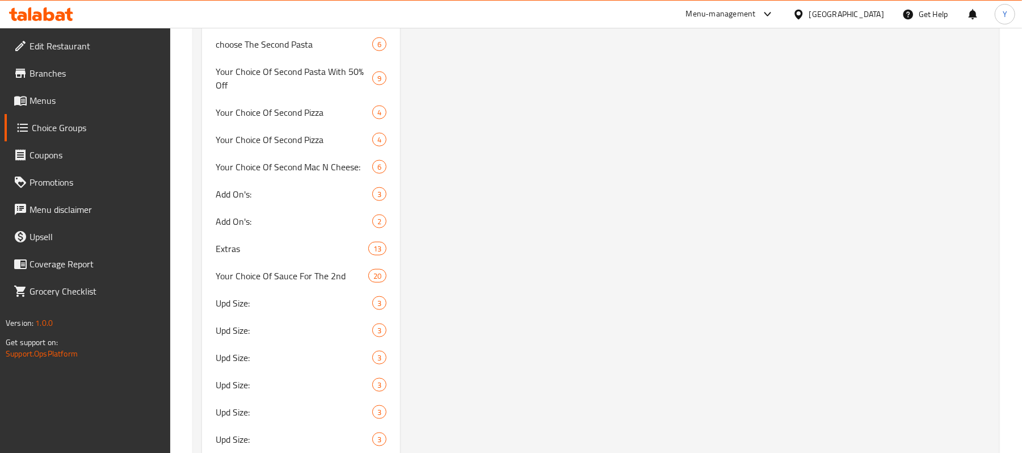
scroll to position [4606, 0]
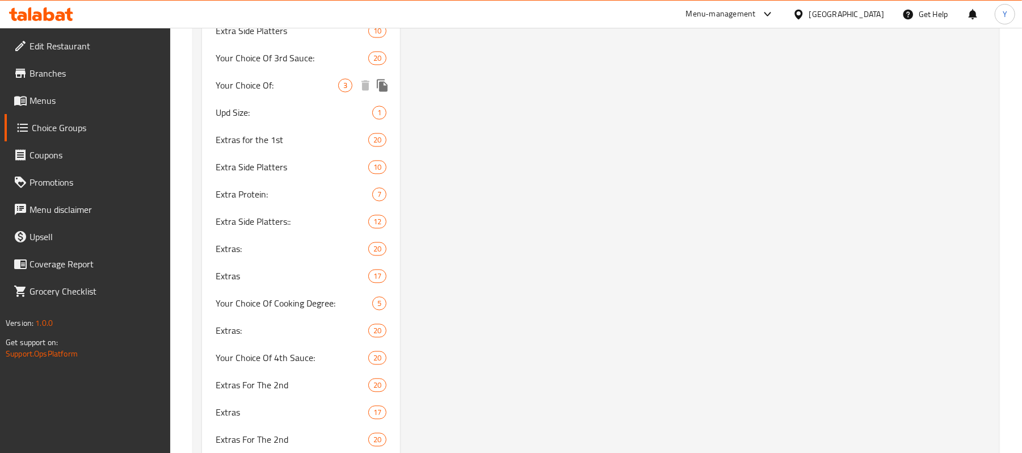
click at [294, 81] on span "Your Choice Of:" at bounding box center [277, 85] width 123 height 14
type input "Your Choice Of:"
type input "إختيارك من:"
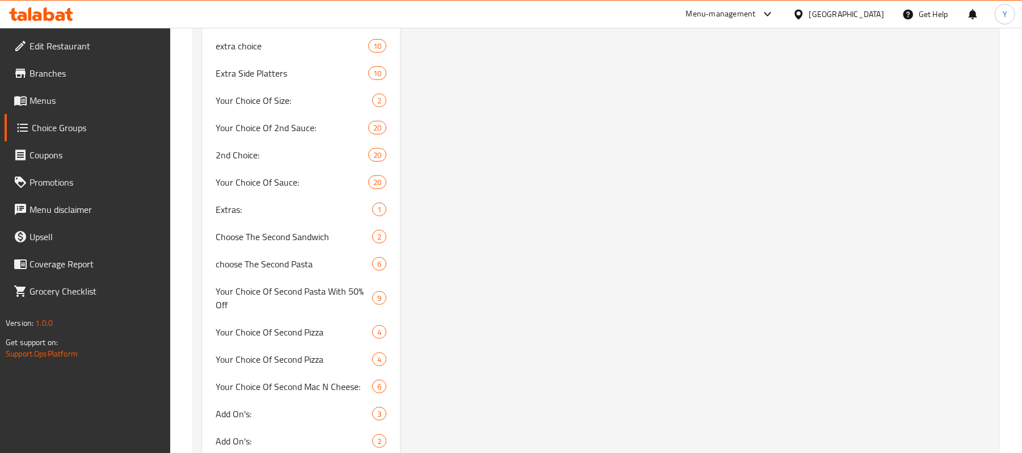
scroll to position [4833, 0]
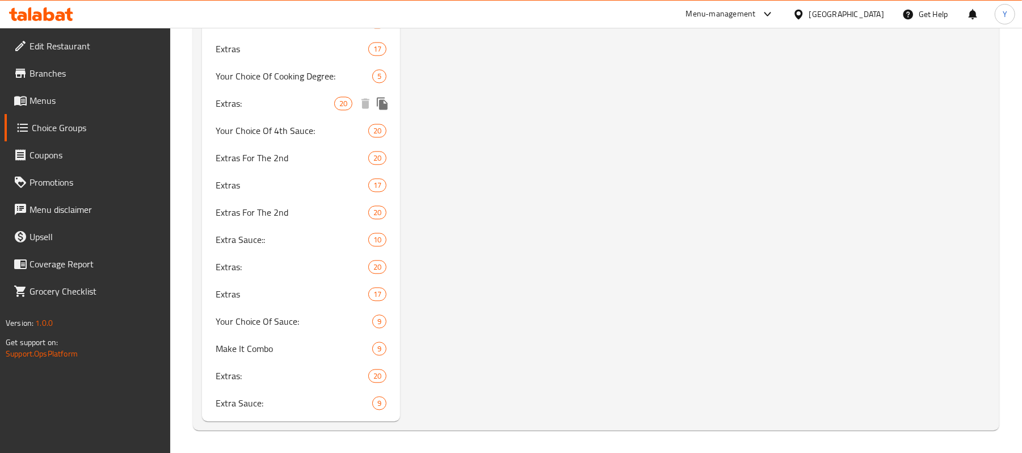
click at [282, 103] on span "Extras:" at bounding box center [275, 103] width 119 height 14
click at [284, 78] on span "Your Choice Of Cooking Degree:" at bounding box center [294, 76] width 157 height 14
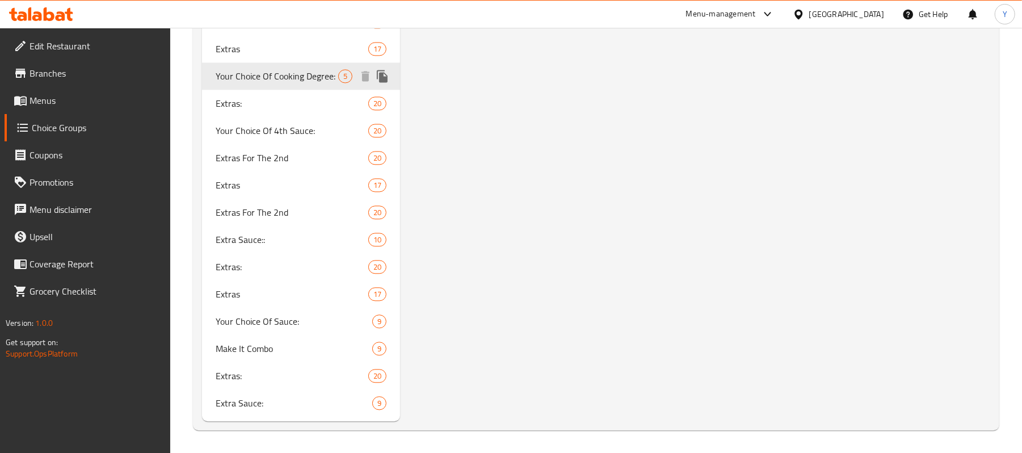
type input "Your Choice Of Cooking Degree:"
type input "إختيارك من درجة طهي اللحم:"
type input "1"
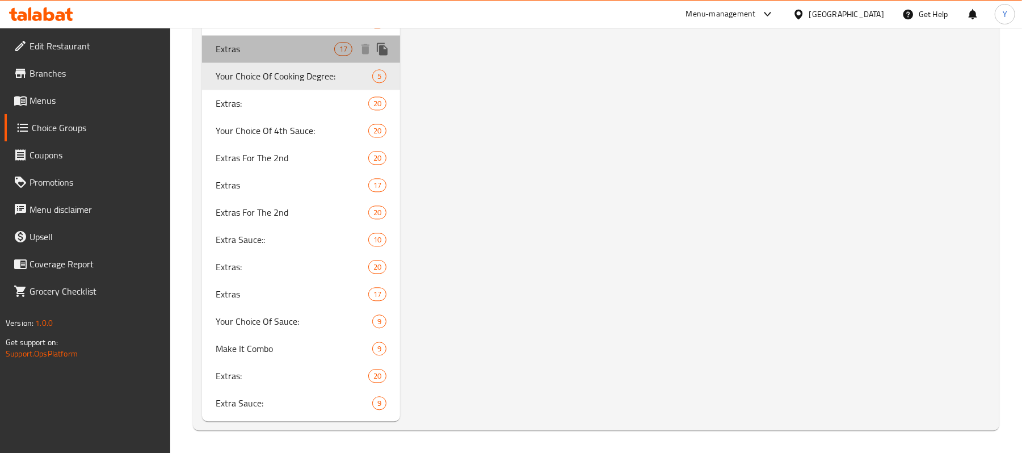
click at [284, 49] on span "Extras" at bounding box center [275, 49] width 119 height 14
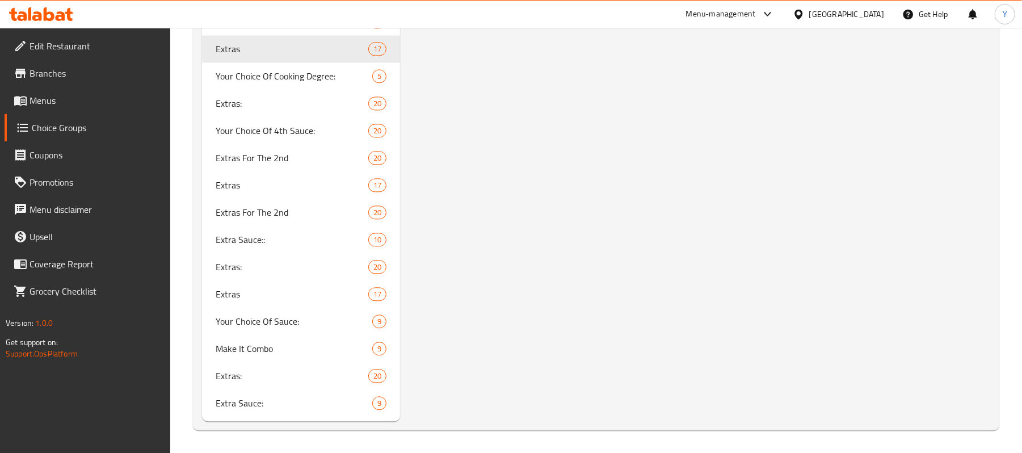
type input "Extras"
type input "إضافات"
type input "0"
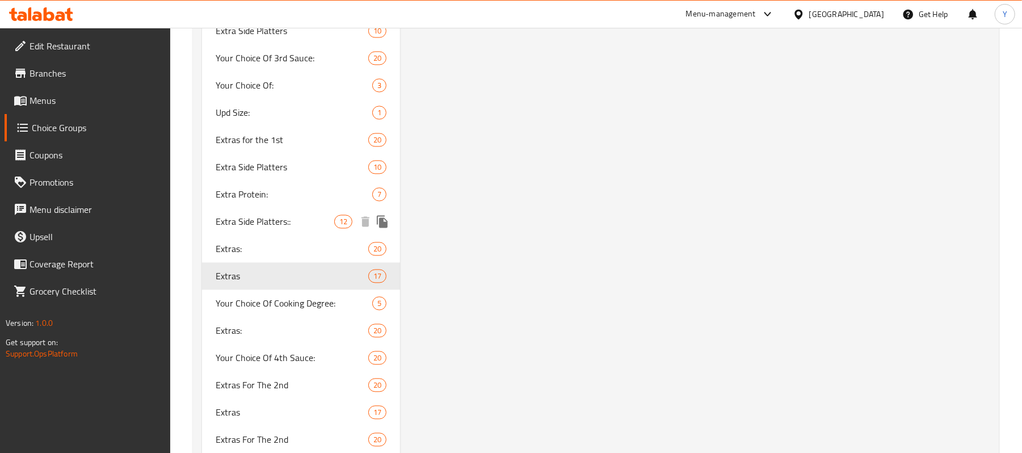
click at [261, 221] on span "Extra Side Platters::" at bounding box center [275, 221] width 119 height 14
click at [264, 177] on div "Extra Side Platters 10" at bounding box center [301, 166] width 198 height 27
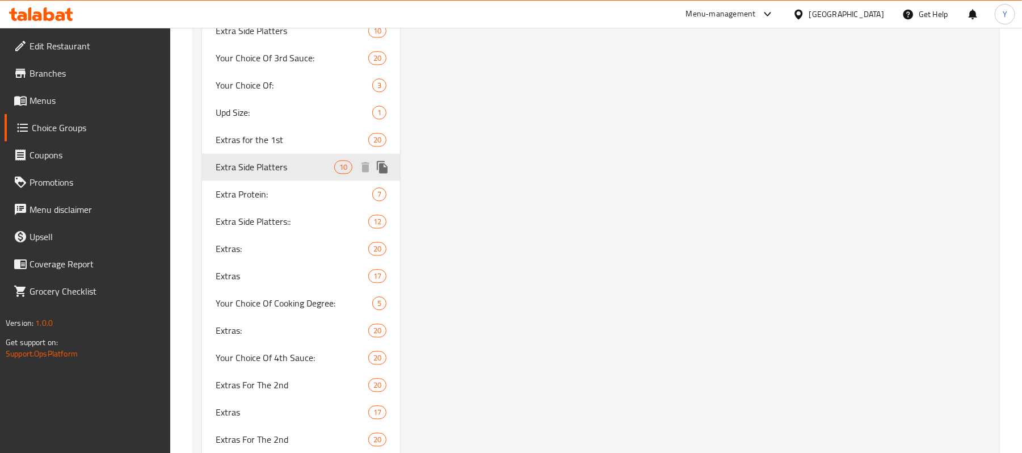
type input "Extra Side Platters"
type input "إضافة طبق جانبي"
type input "2"
click at [265, 187] on span "Extra Protein:" at bounding box center [277, 194] width 123 height 14
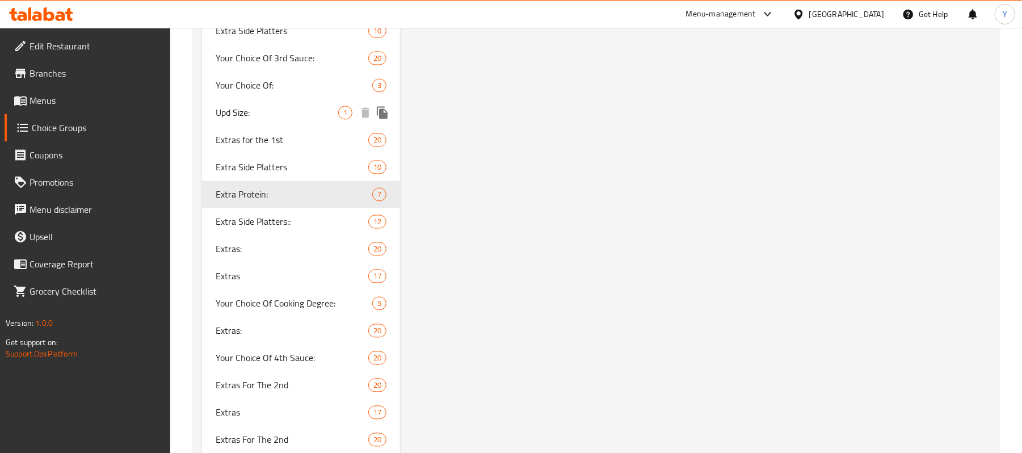
type input "Extra Protein:"
type input "بروتين إضافي:"
type input "0"
click at [278, 86] on span "Your Choice Of:" at bounding box center [277, 85] width 123 height 14
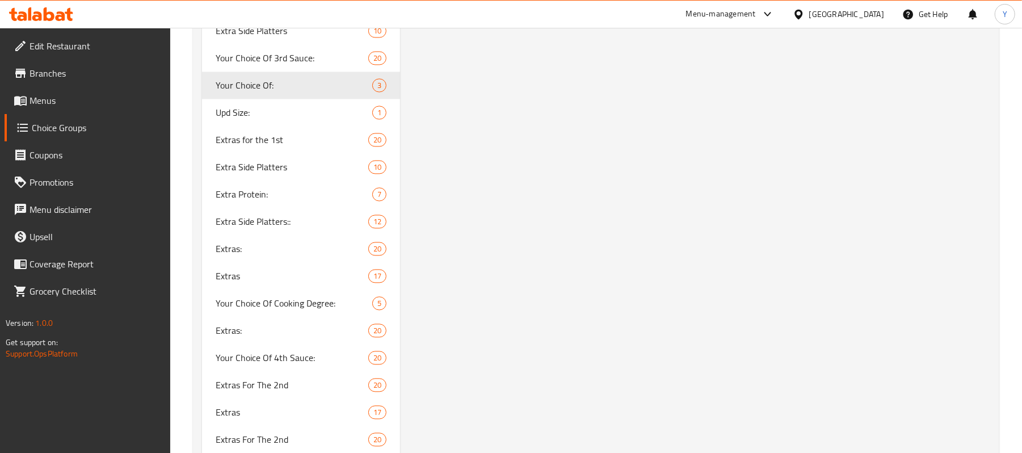
type input "Your Choice Of:"
type input "إختيارك من:"
type input "1"
